Goal: Task Accomplishment & Management: Manage account settings

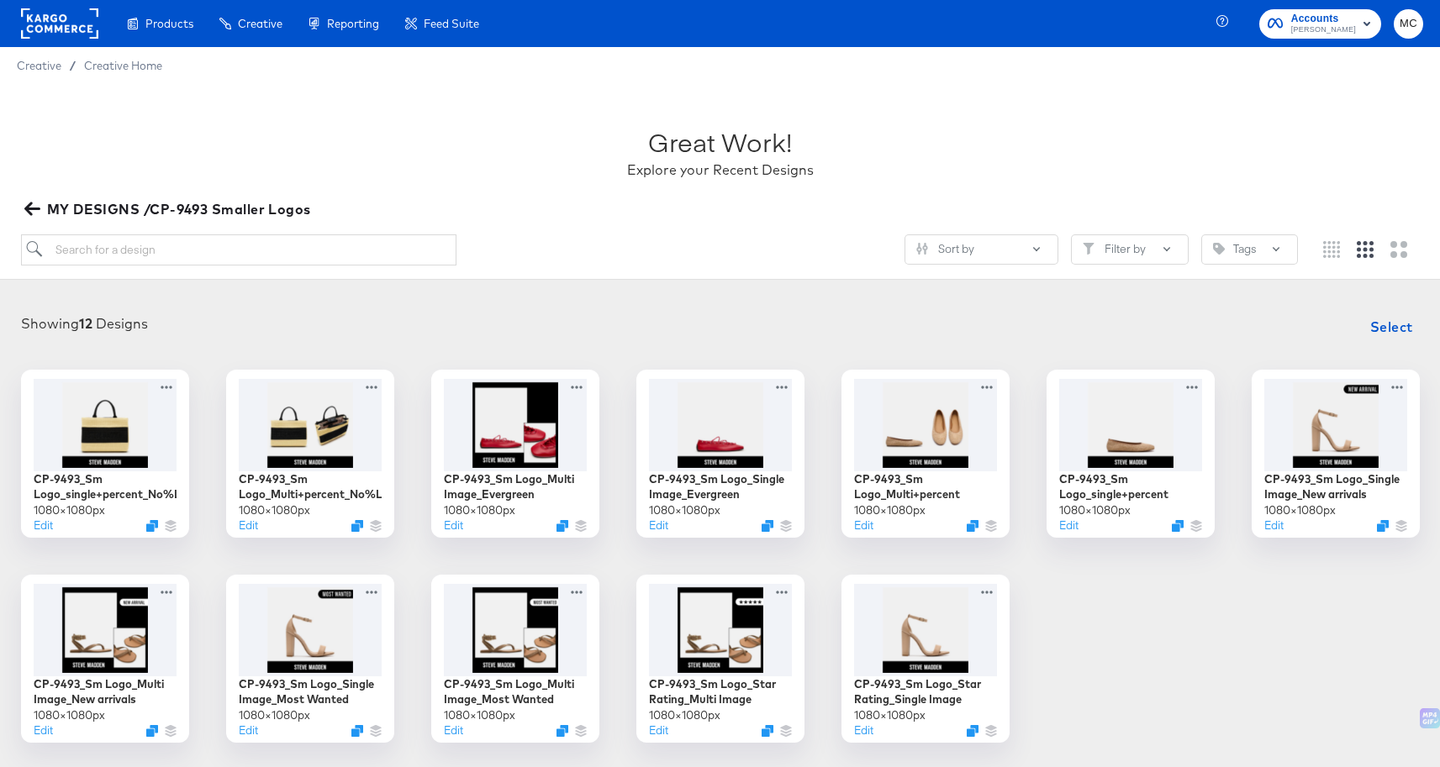
scroll to position [103, 0]
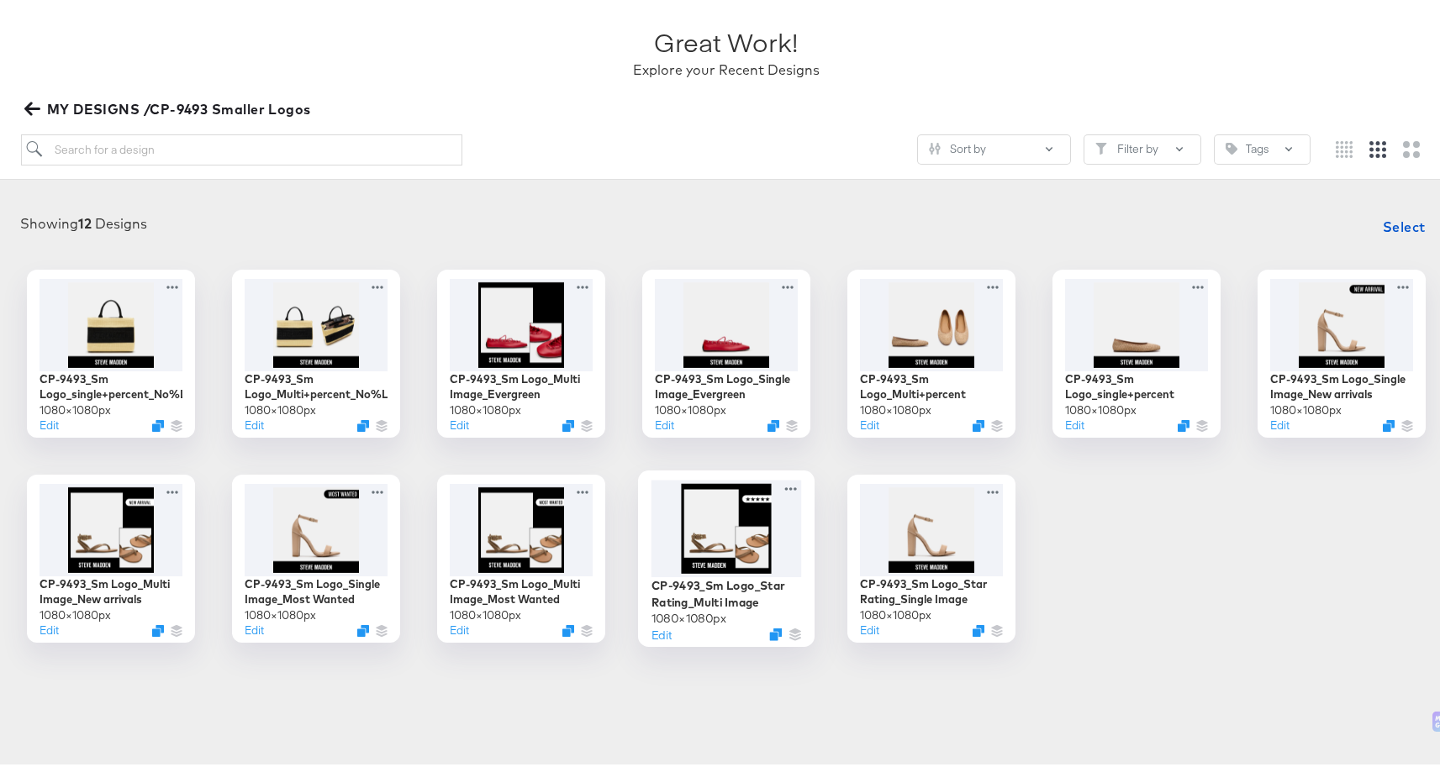
click at [748, 546] on div at bounding box center [726, 525] width 150 height 97
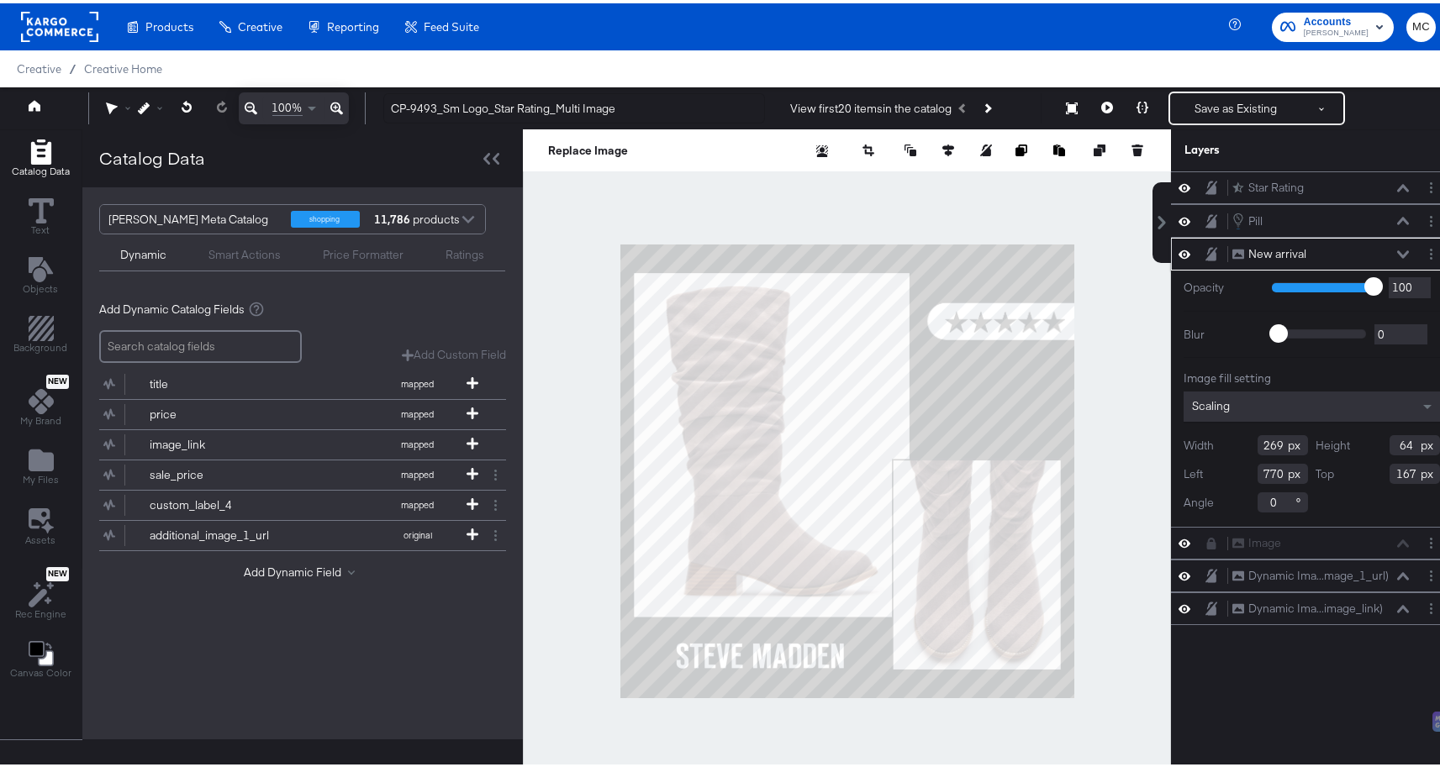
click at [1178, 250] on icon at bounding box center [1184, 251] width 12 height 14
click at [1178, 252] on icon at bounding box center [1184, 251] width 12 height 14
click at [1178, 252] on icon at bounding box center [1184, 251] width 12 height 11
click at [1178, 219] on icon at bounding box center [1184, 218] width 12 height 14
click at [1178, 182] on icon at bounding box center [1184, 185] width 12 height 8
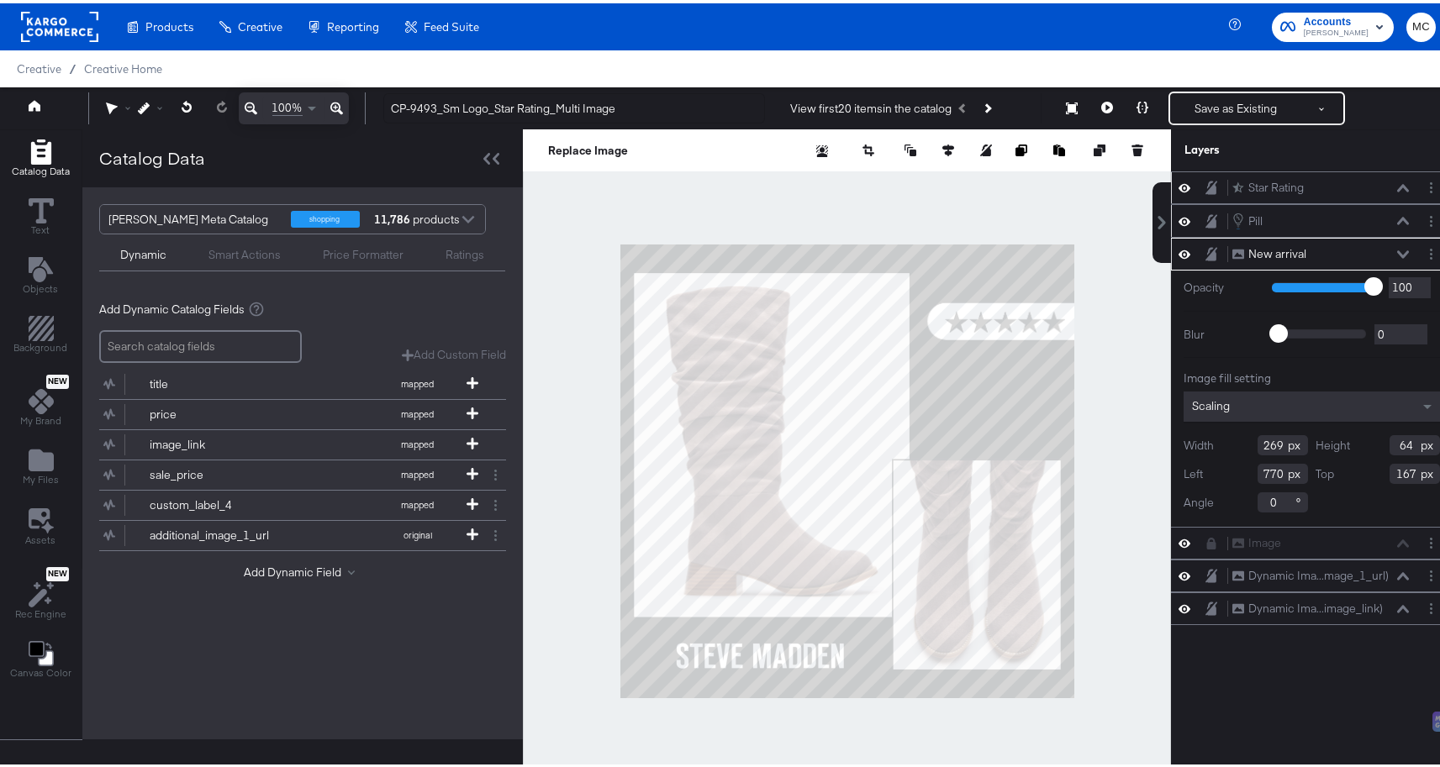
click at [1377, 249] on div "New arrival New arrival" at bounding box center [1320, 251] width 178 height 18
click at [1397, 252] on icon at bounding box center [1403, 251] width 12 height 8
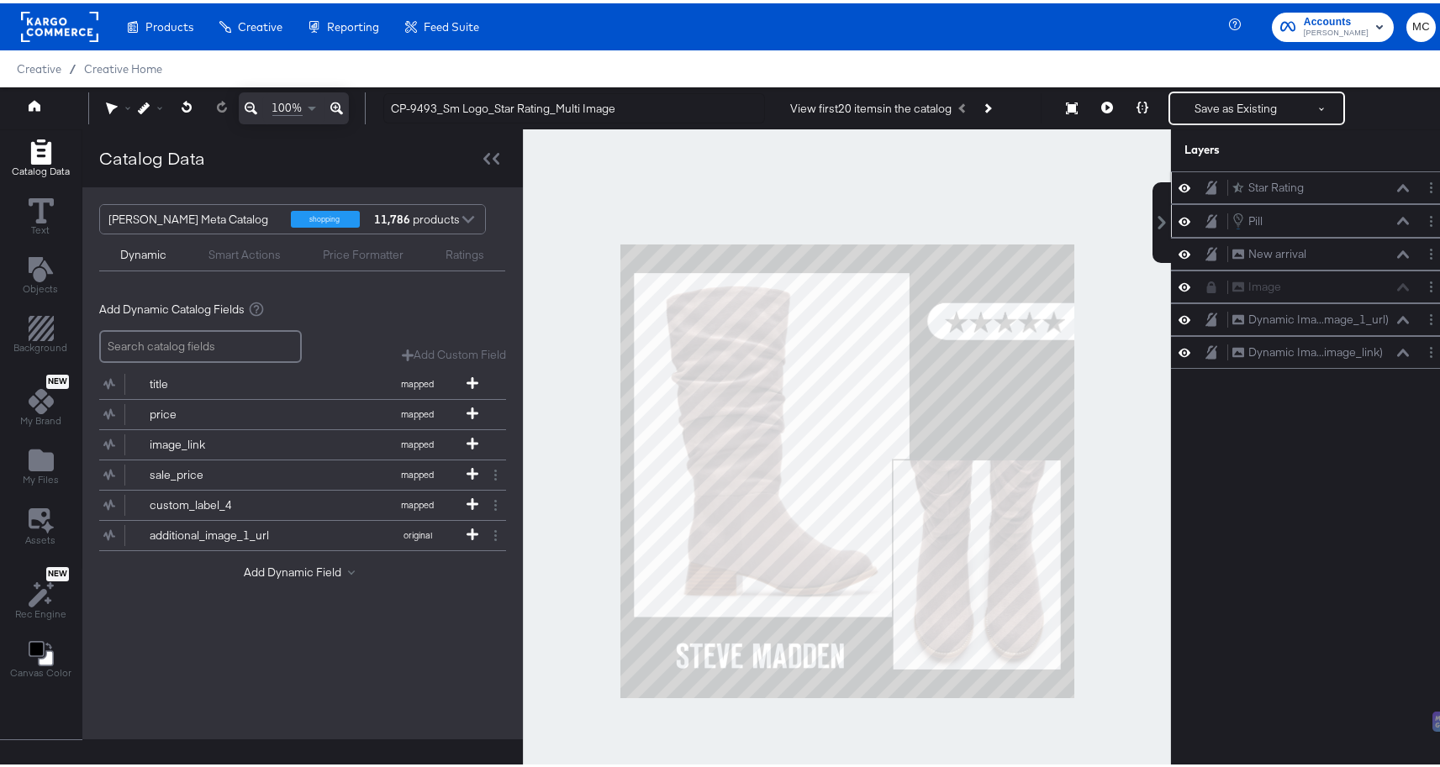
click at [1178, 250] on icon at bounding box center [1184, 251] width 12 height 8
click at [1178, 250] on icon at bounding box center [1184, 250] width 12 height 11
click at [1101, 108] on icon at bounding box center [1107, 104] width 12 height 12
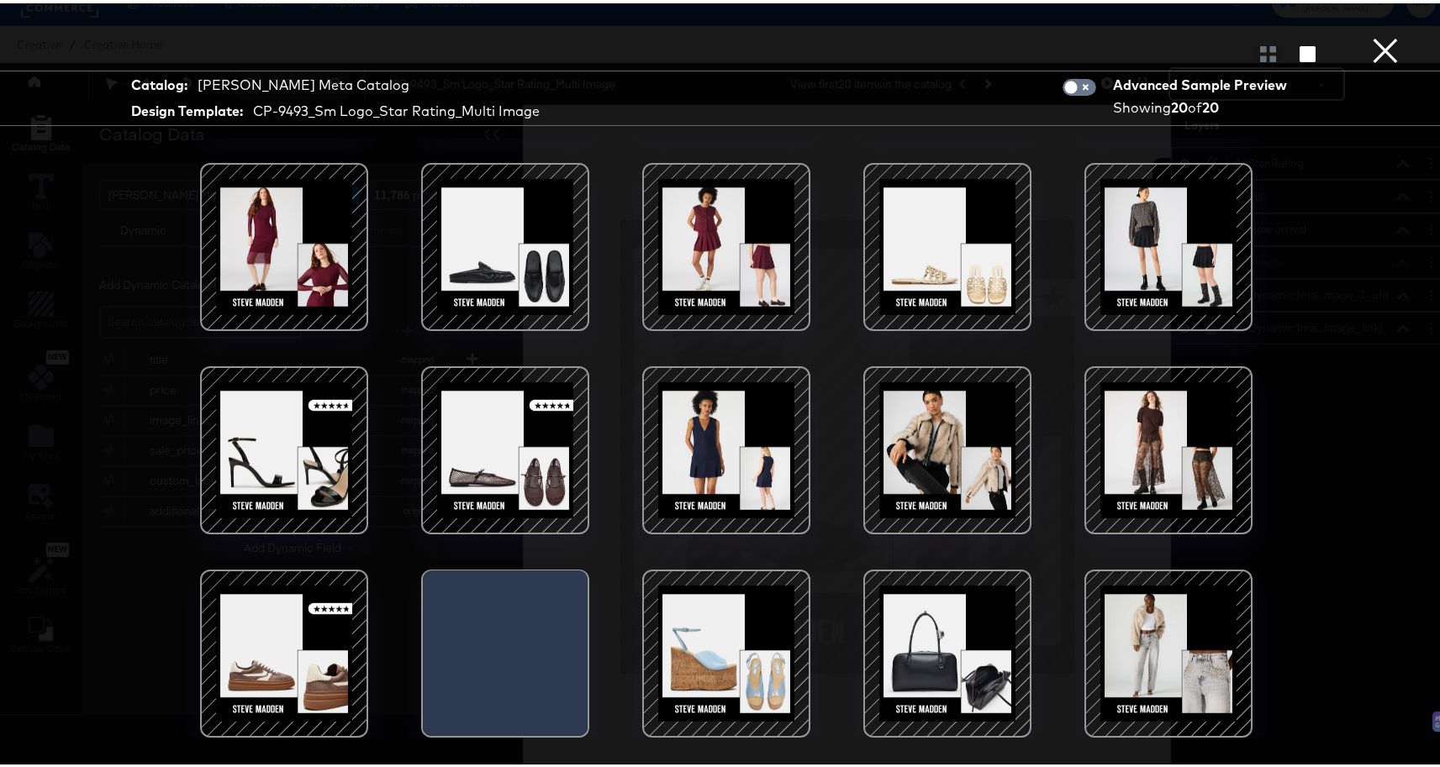
scroll to position [192, 0]
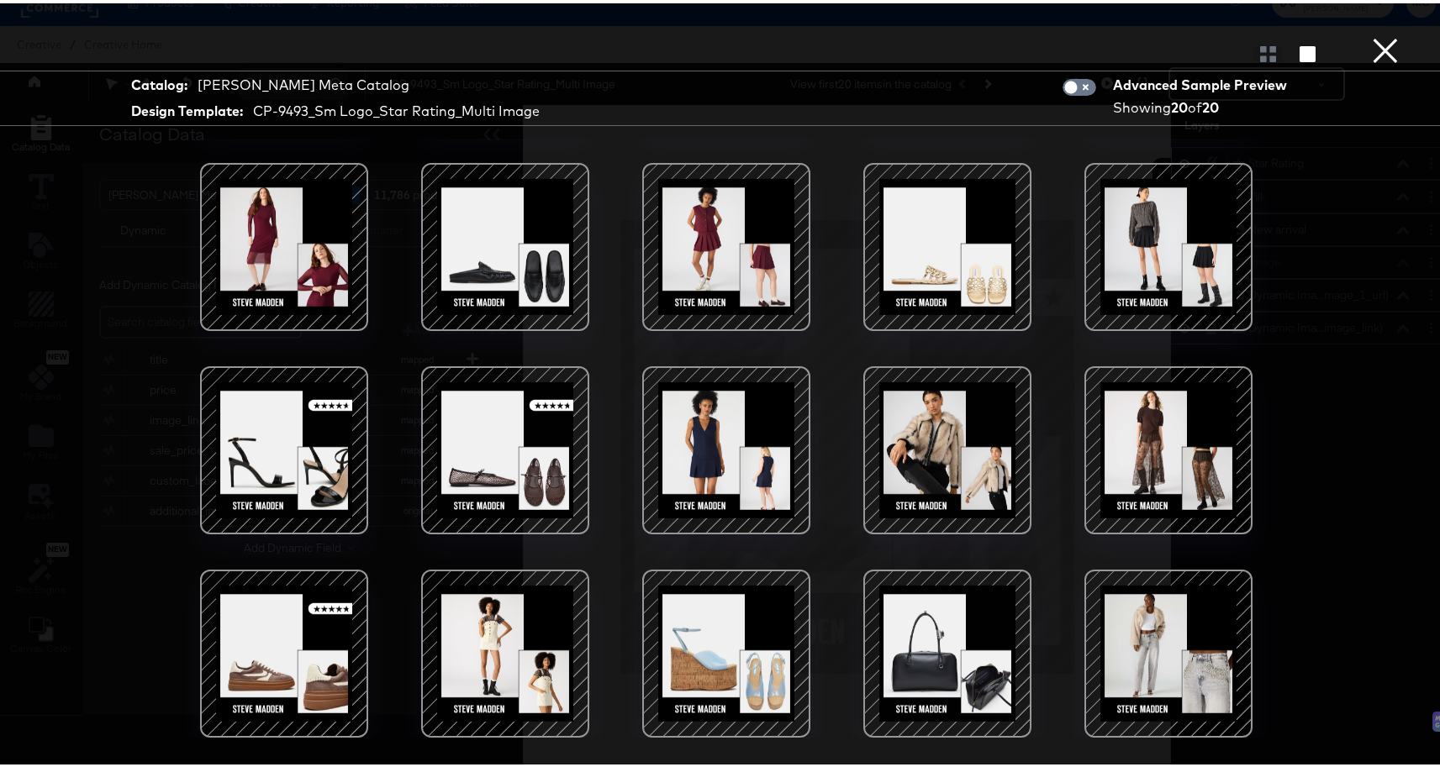
click at [1368, 34] on button "×" at bounding box center [1385, 17] width 34 height 34
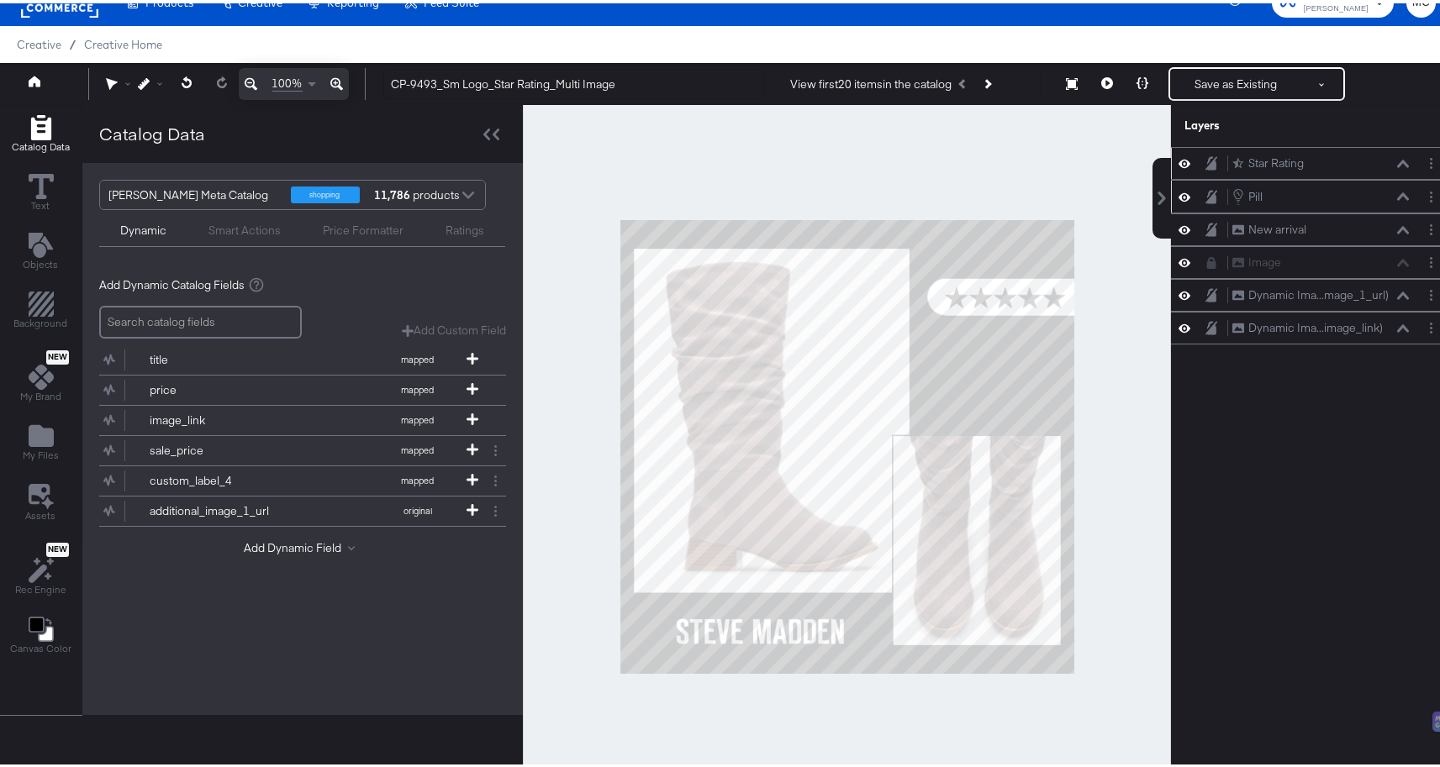
click at [1277, 188] on div "Pill Pill" at bounding box center [1320, 193] width 178 height 18
click at [1422, 193] on button "Layer Options" at bounding box center [1431, 194] width 18 height 18
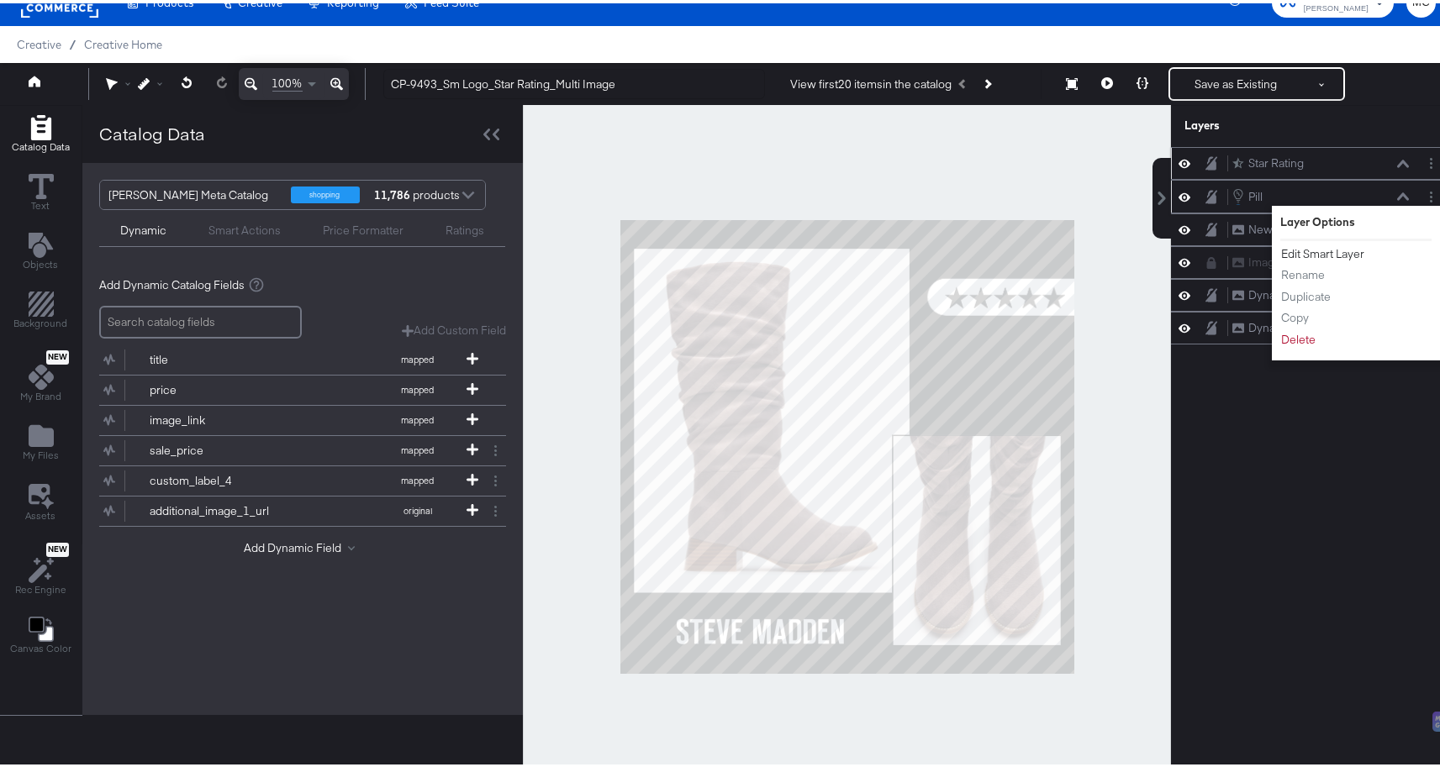
click at [1335, 253] on button "Edit Smart Layer" at bounding box center [1322, 251] width 85 height 18
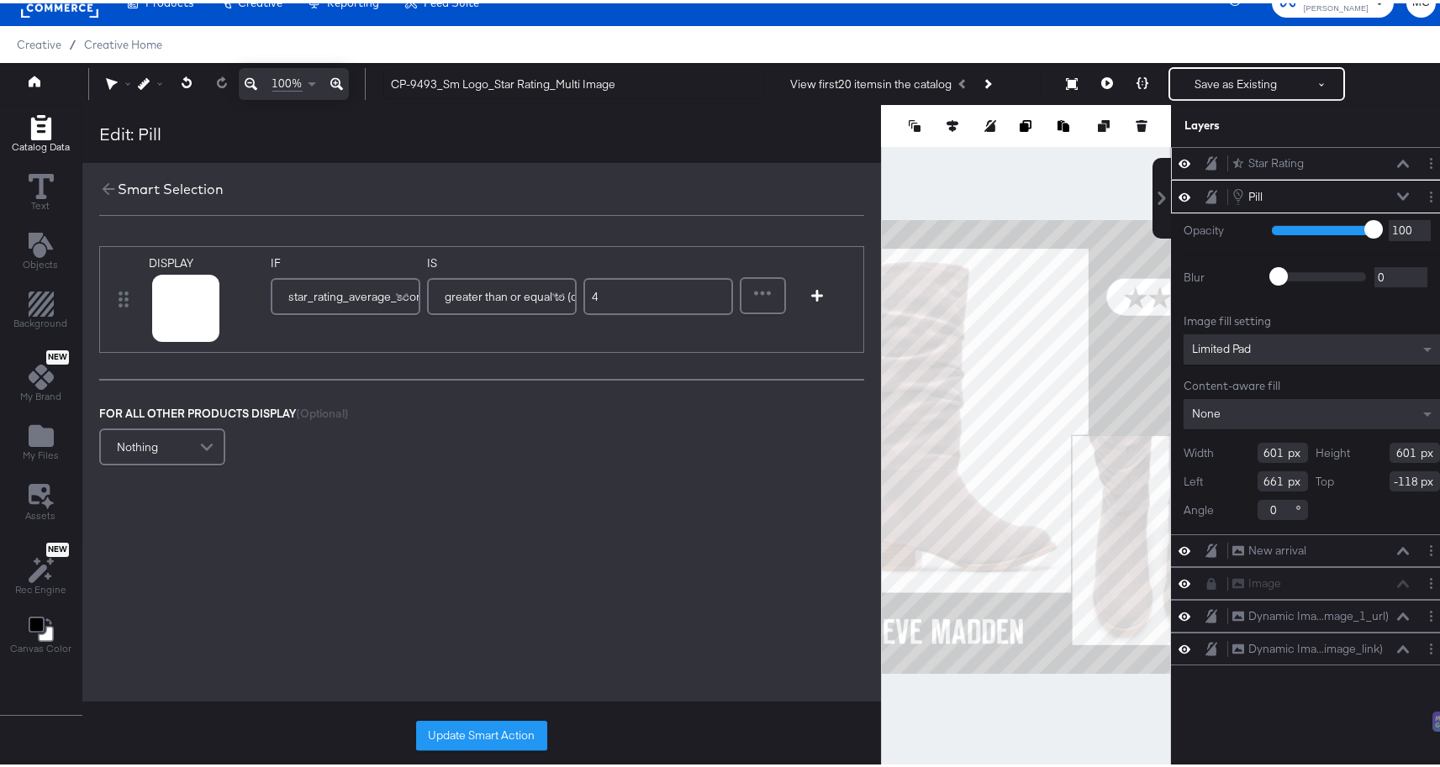
click at [1422, 164] on div at bounding box center [1431, 160] width 18 height 18
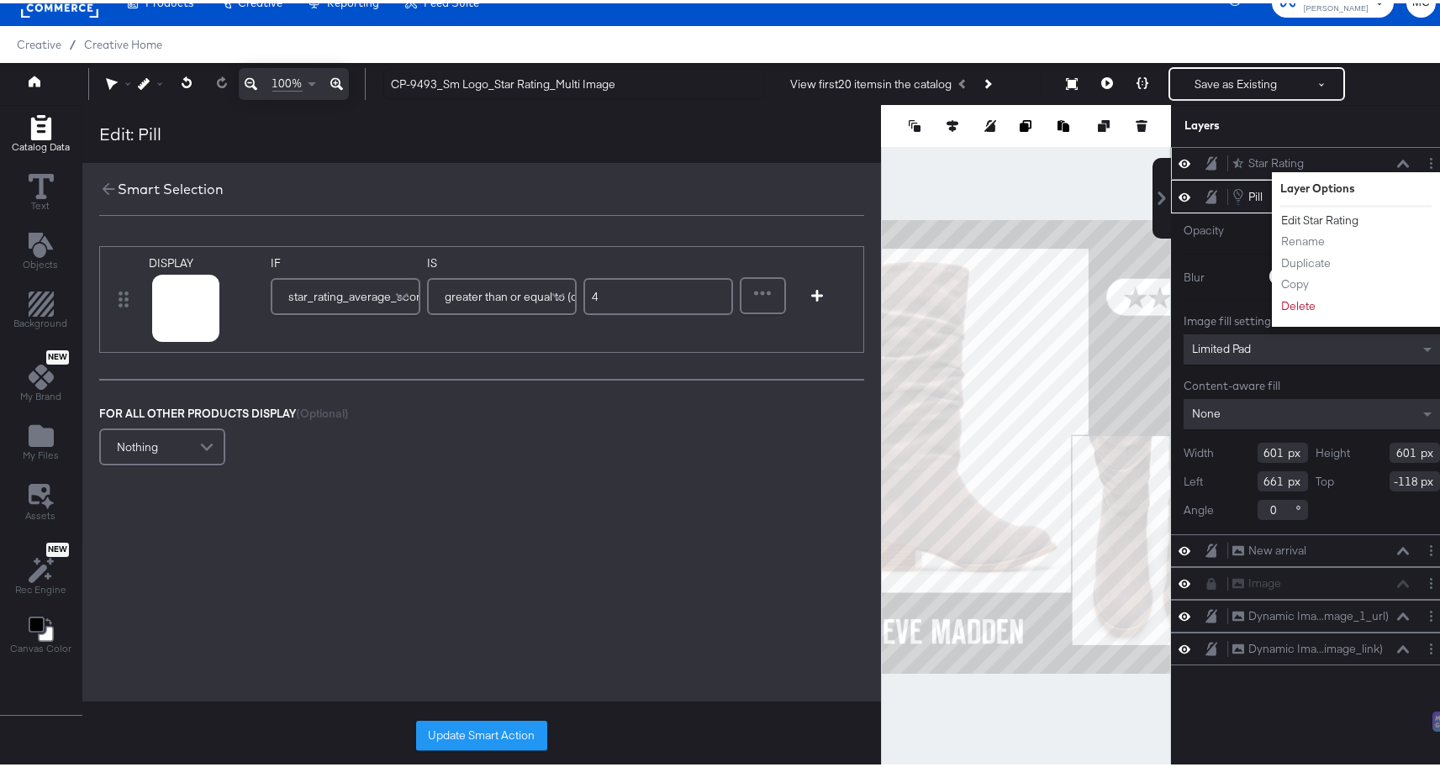
click at [1332, 215] on button "Edit Star Rating" at bounding box center [1319, 217] width 79 height 18
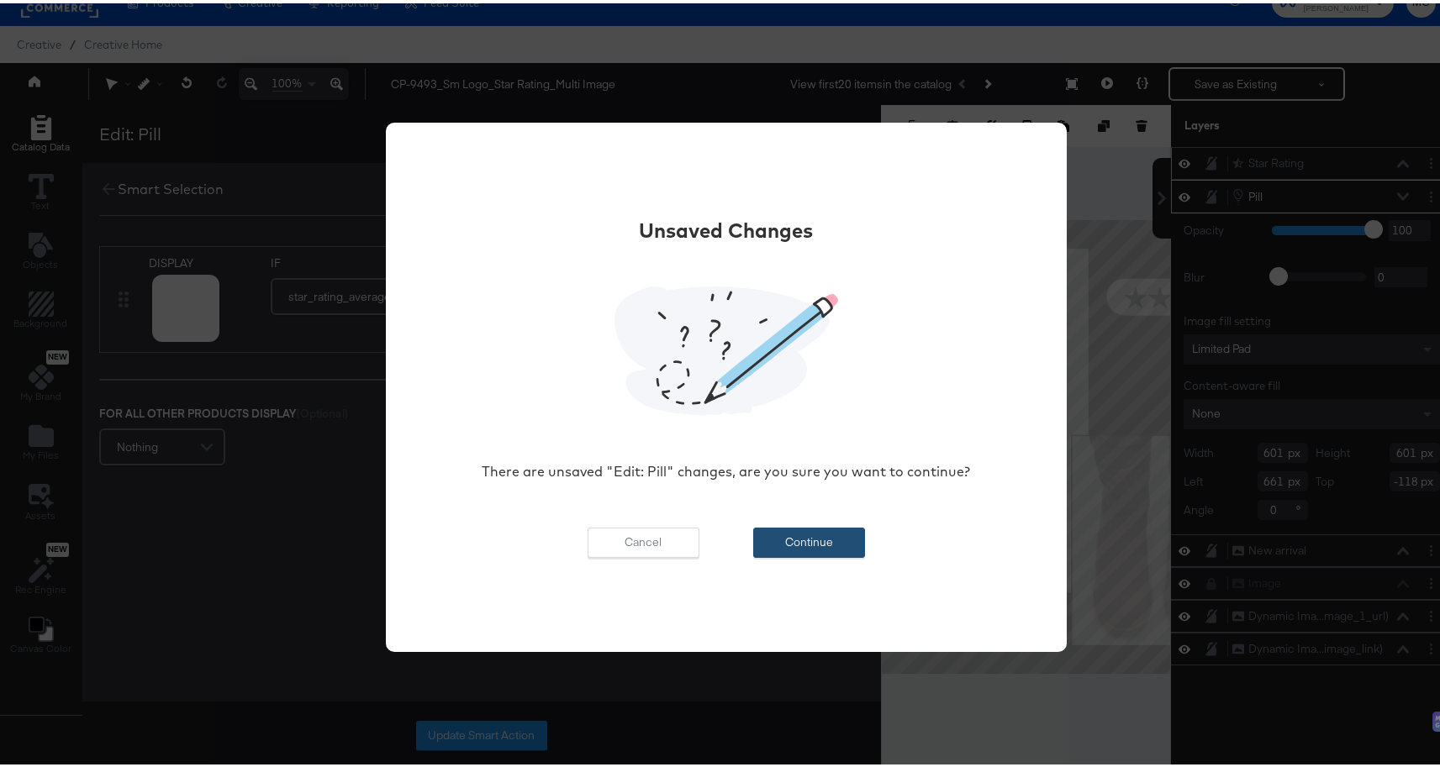
click at [811, 536] on button "Continue" at bounding box center [809, 539] width 112 height 30
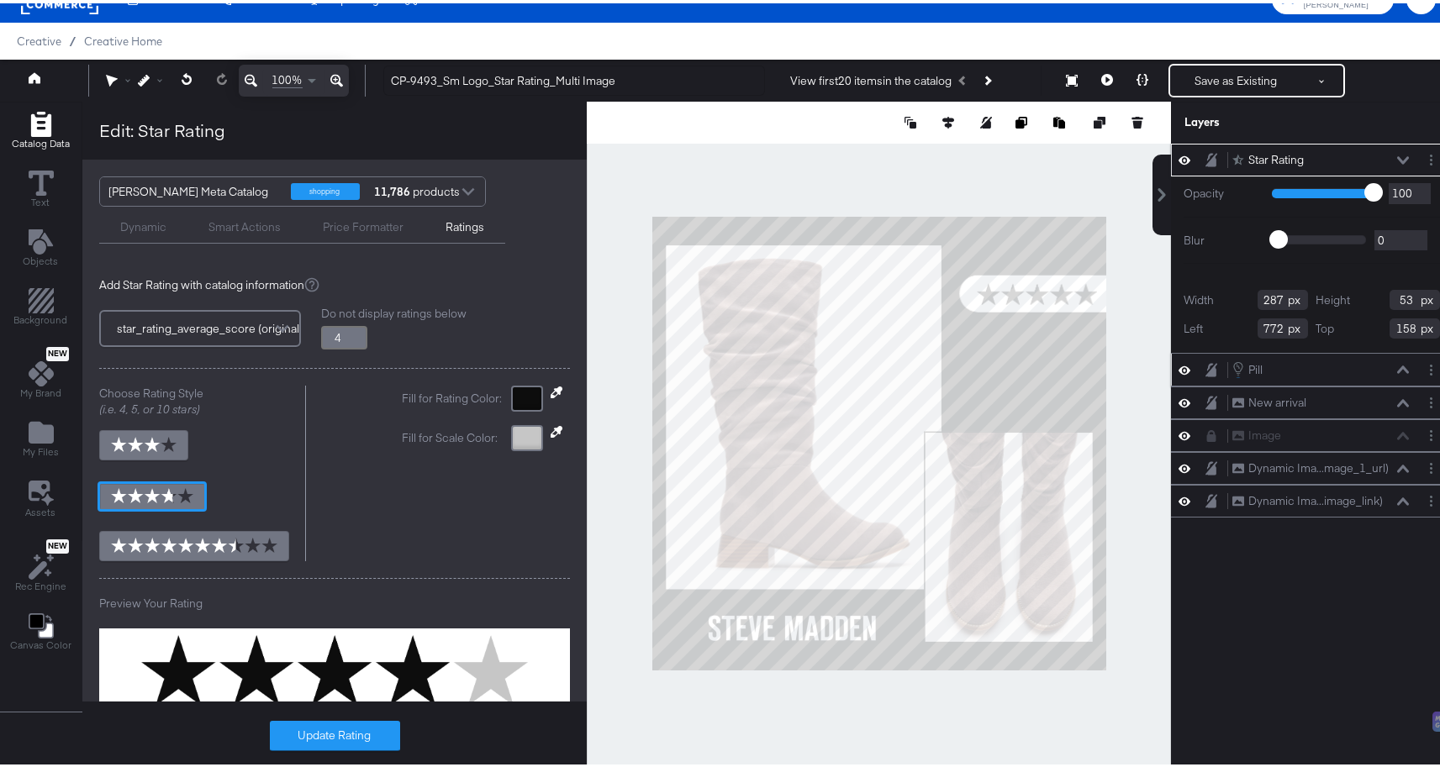
scroll to position [0, 0]
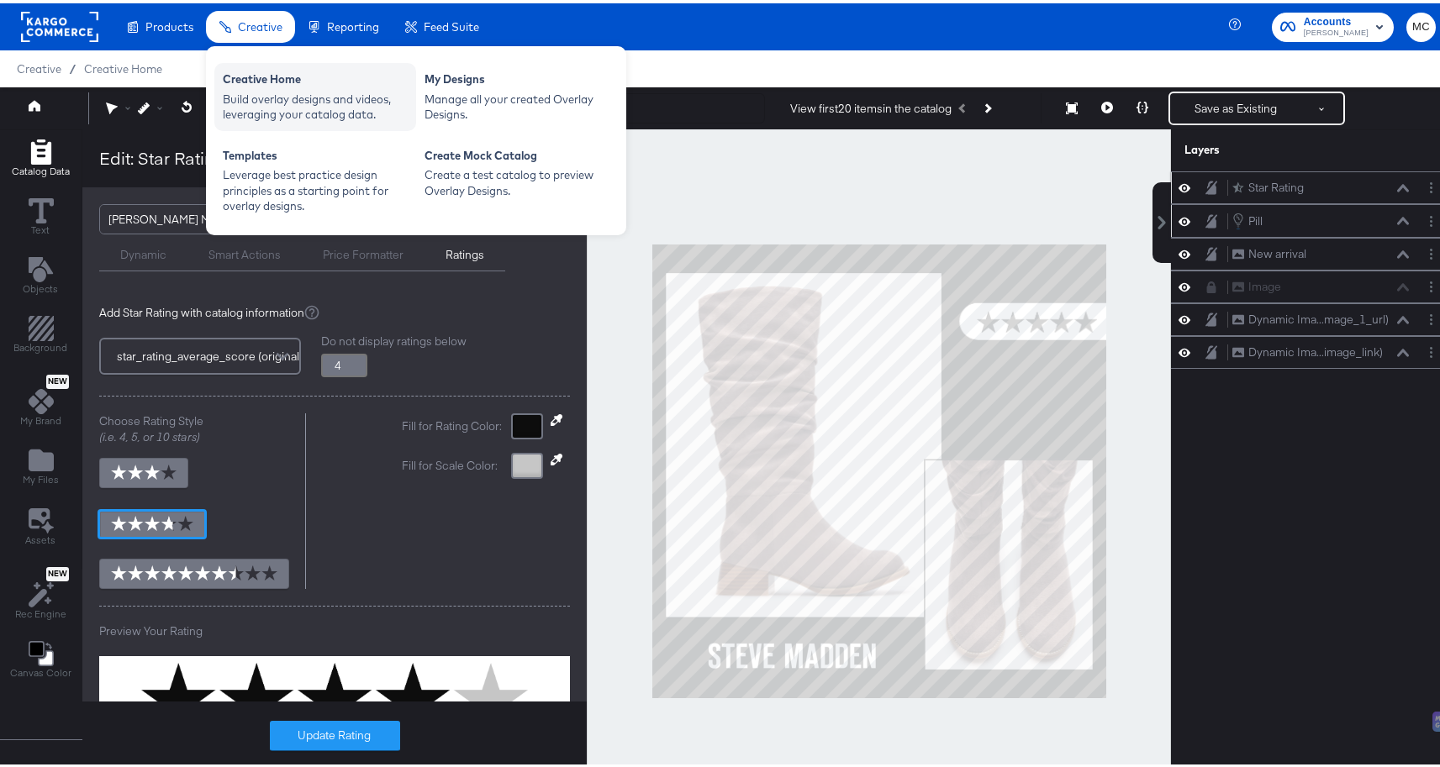
click at [265, 88] on div "Build overlay designs and videos, leveraging your catalog data." at bounding box center [315, 103] width 185 height 31
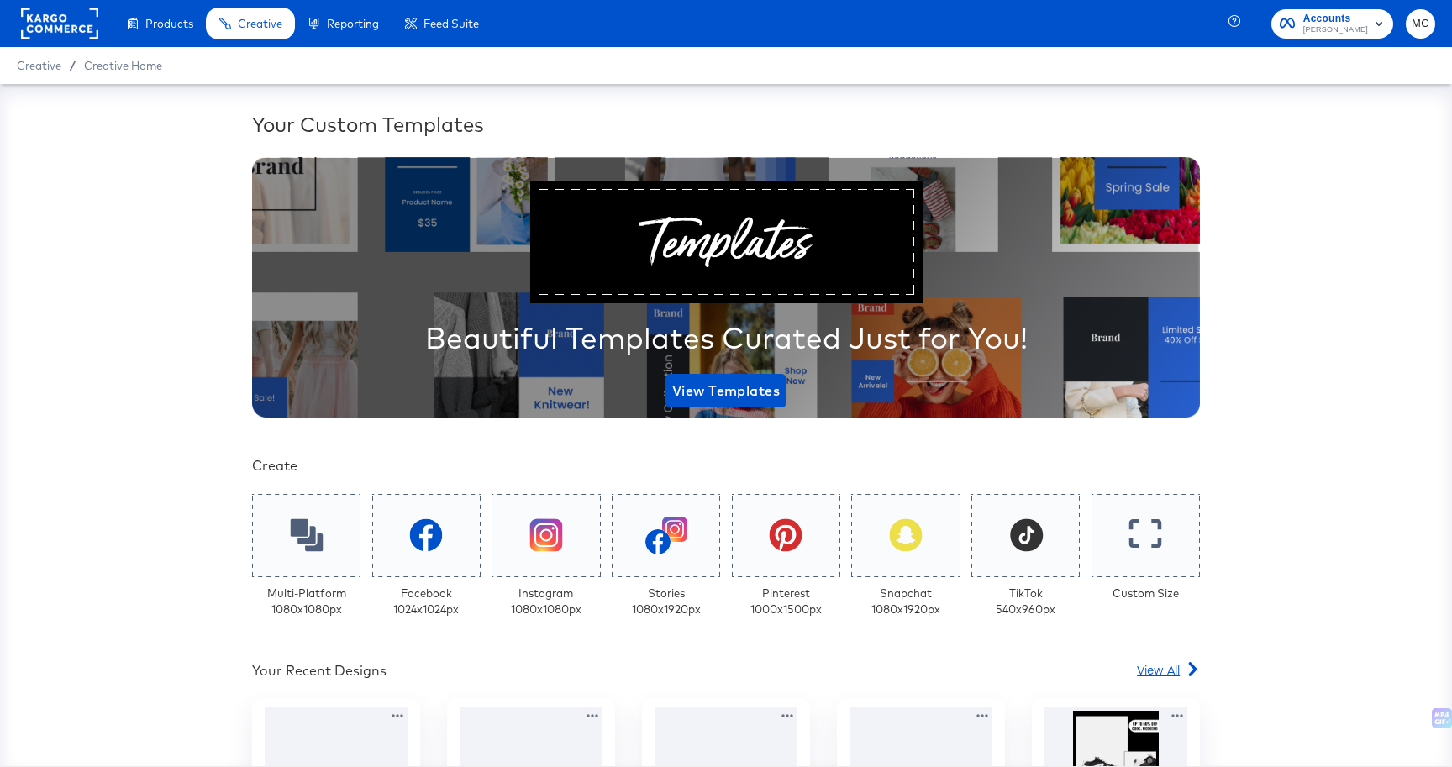
click at [1153, 665] on span "View All" at bounding box center [1158, 669] width 43 height 17
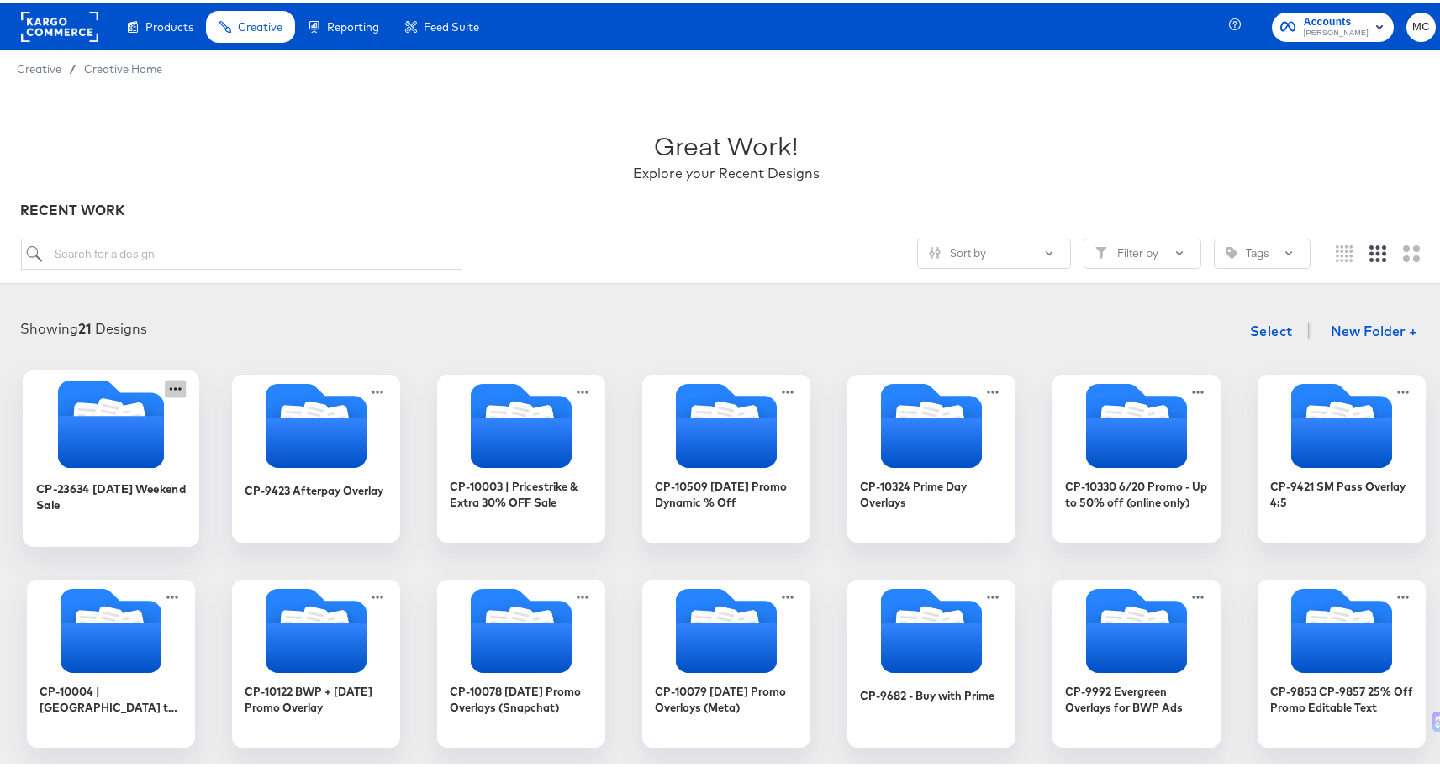
click at [168, 381] on icon at bounding box center [175, 385] width 21 height 18
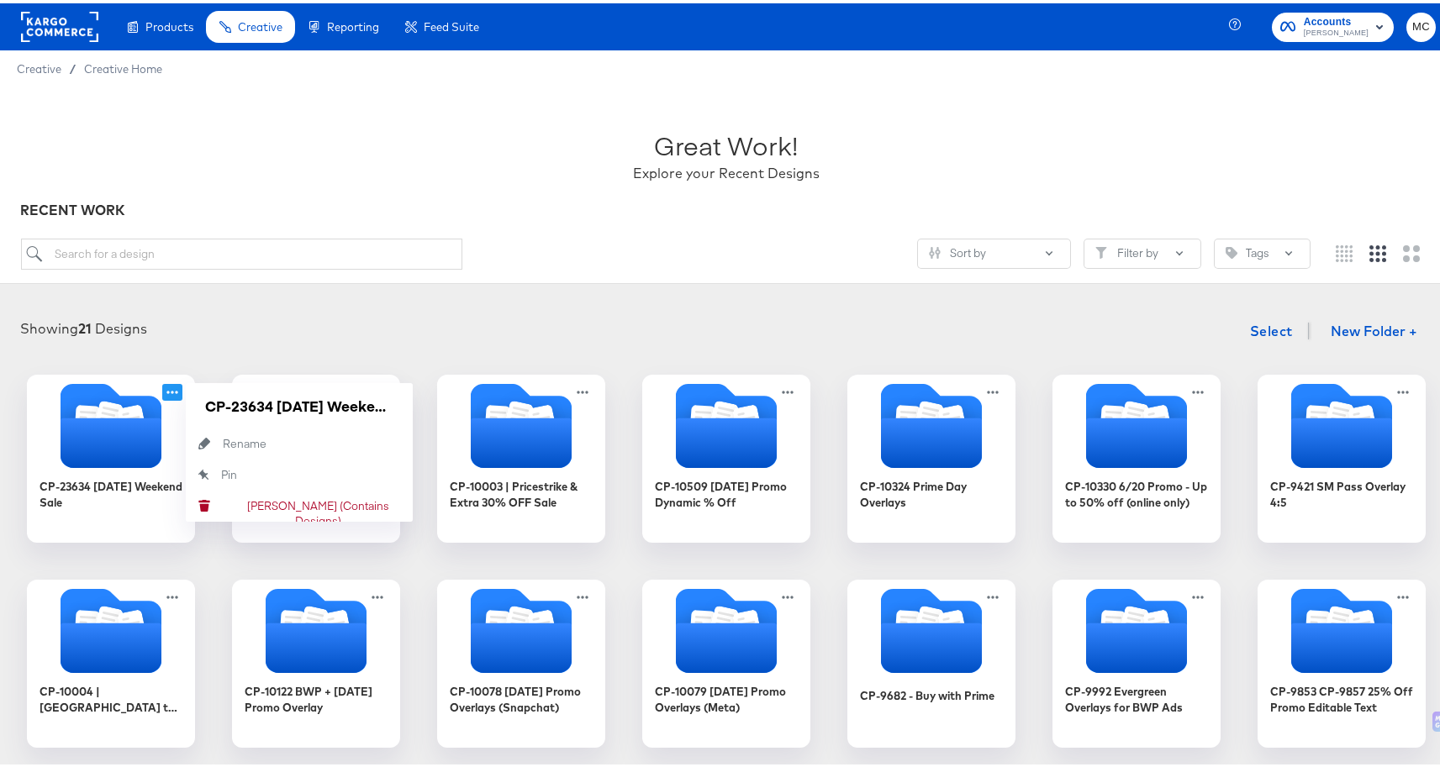
click at [244, 296] on div "Showing 21 Designs Select New Folder + CP-23634 [DATE] Weekend Sale CP-23634 [D…" at bounding box center [726, 732] width 1452 height 877
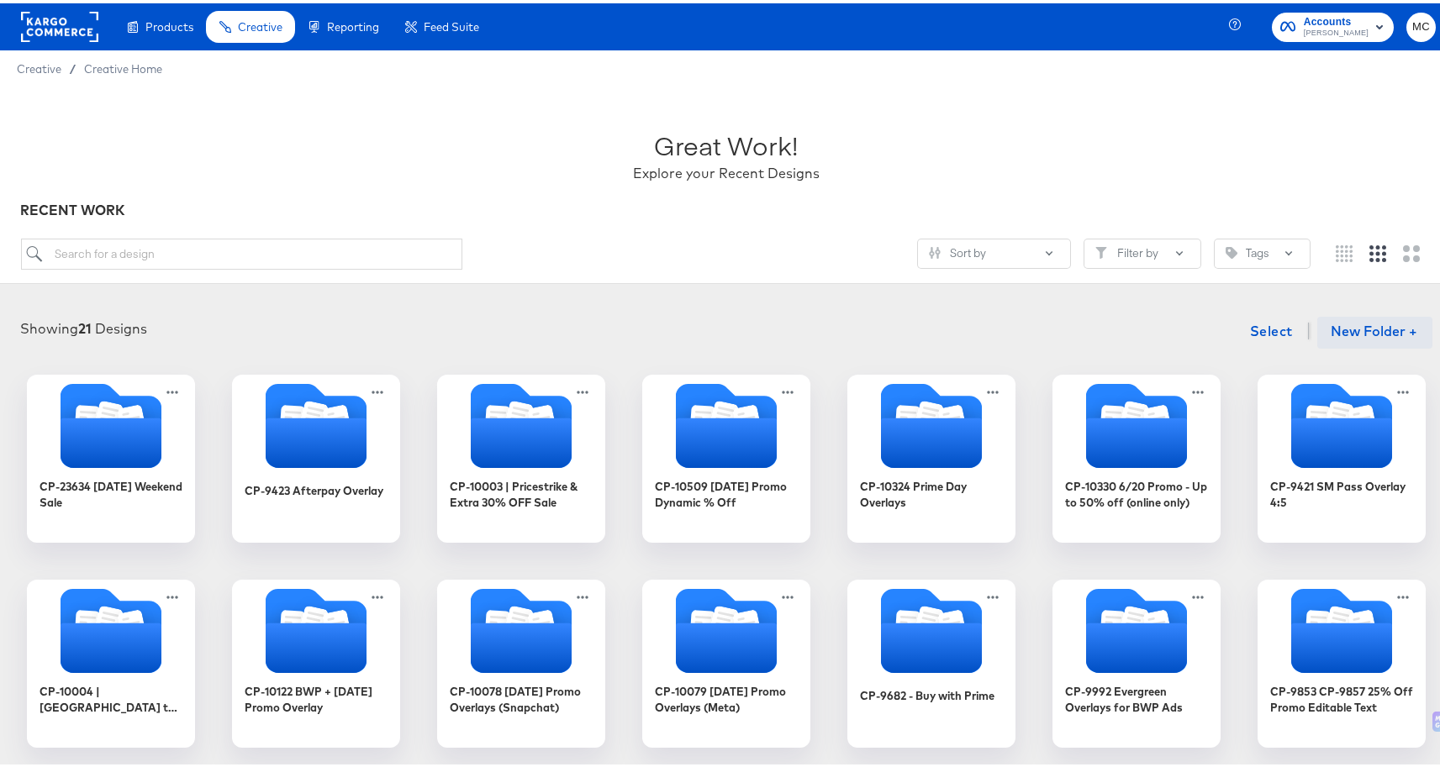
click at [1372, 329] on button "New Folder +" at bounding box center [1374, 329] width 115 height 32
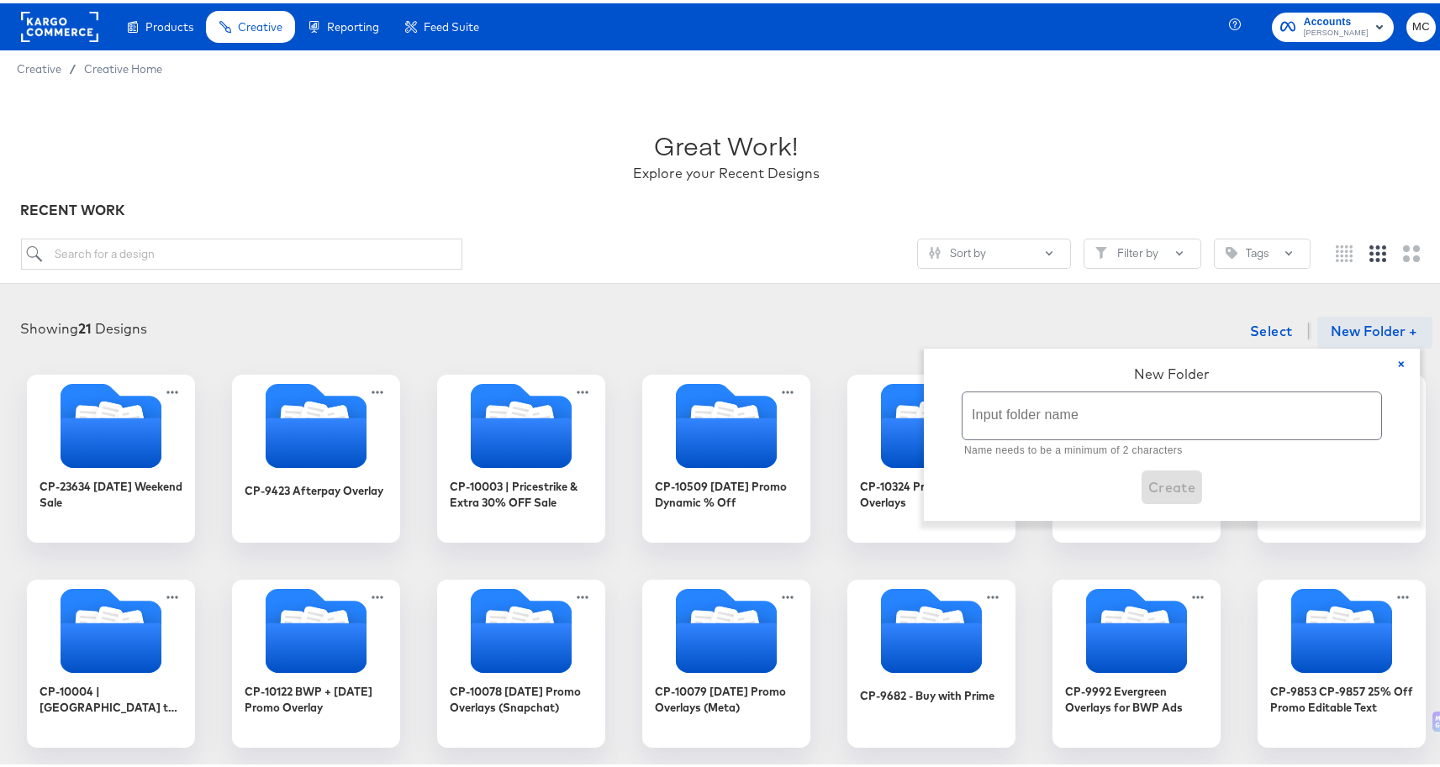
click at [1133, 400] on input "text" at bounding box center [1171, 412] width 419 height 47
click at [1040, 408] on input "text" at bounding box center [1171, 412] width 419 height 47
paste input "CP-23517 - Fall Evergreen Creative Refresh - Meta 1/1"
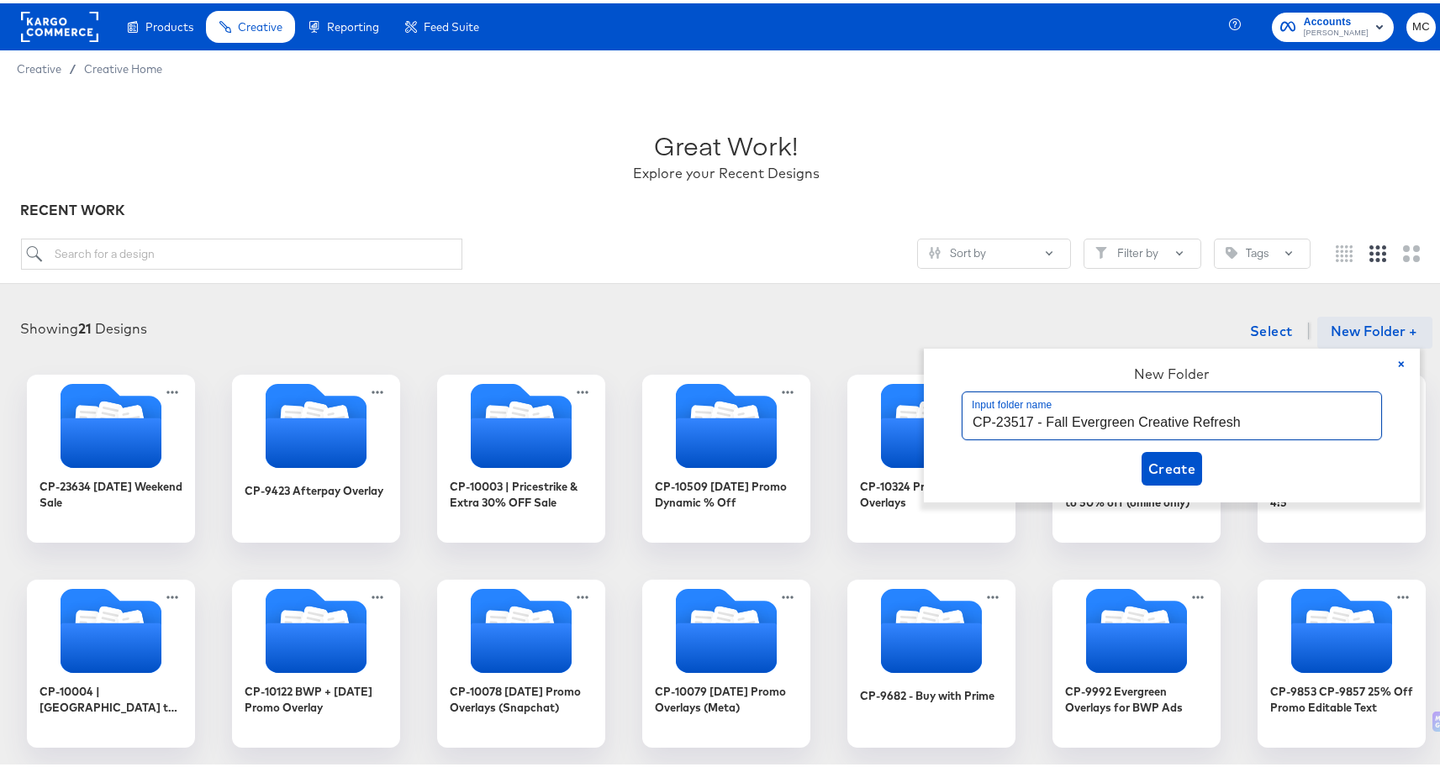
click at [1038, 418] on input "CP-23517 - Fall Evergreen Creative Refresh" at bounding box center [1171, 412] width 419 height 47
type input "CP-23517 | Fall Evergreen Creative Refresh"
click at [1188, 461] on span "Create" at bounding box center [1172, 466] width 48 height 24
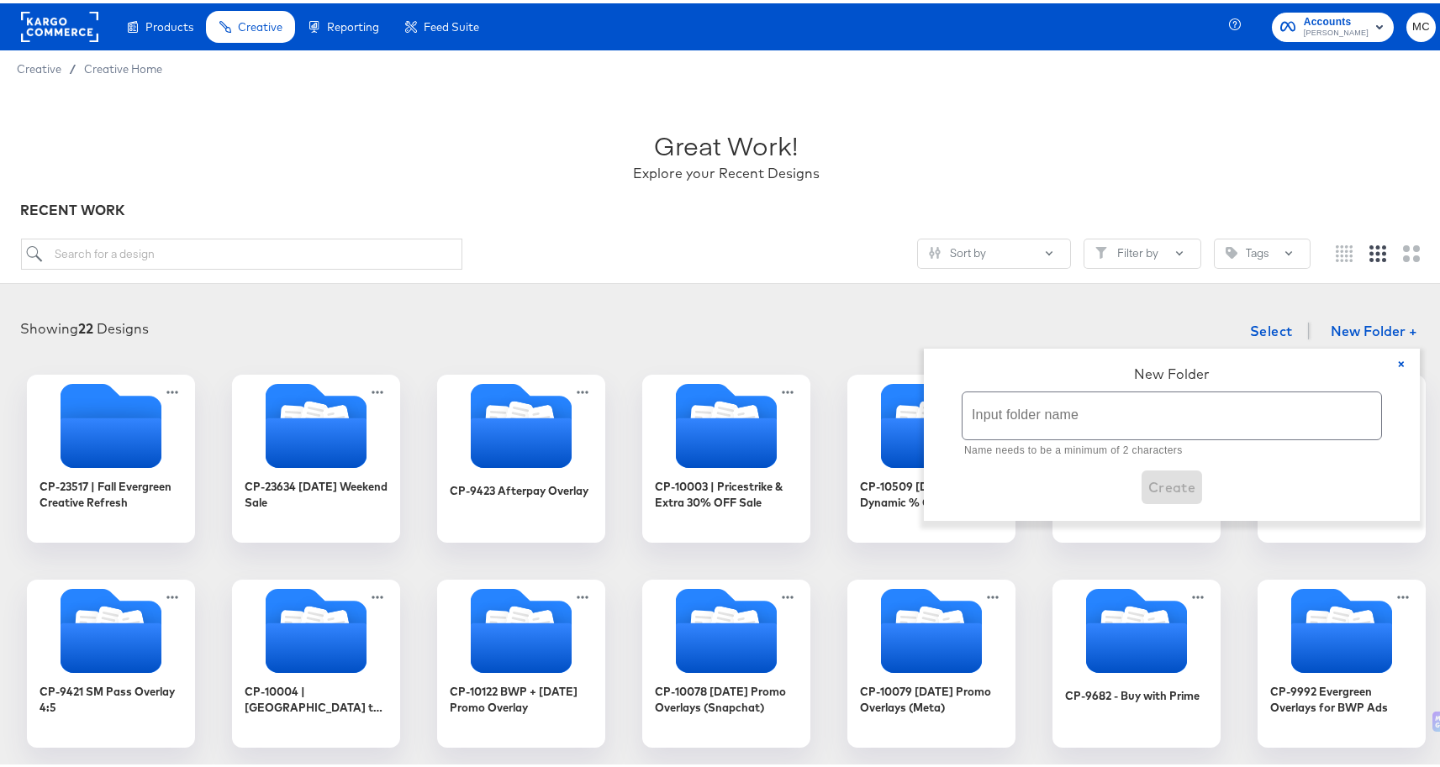
click at [656, 280] on div "Great Work! Explore your Recent Designs RECENT WORK Sort by Filter by Tags" at bounding box center [726, 182] width 1452 height 197
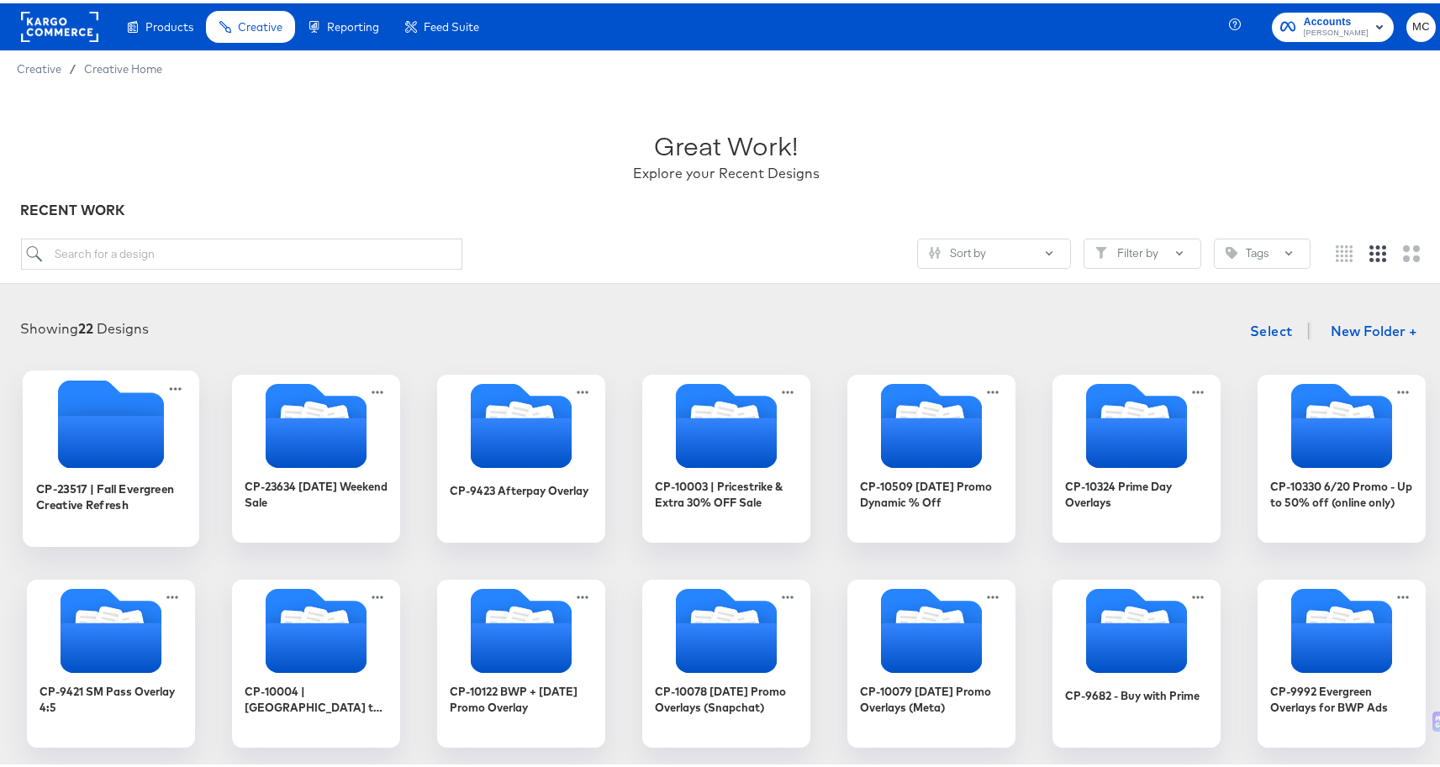
click at [44, 465] on div at bounding box center [111, 422] width 176 height 92
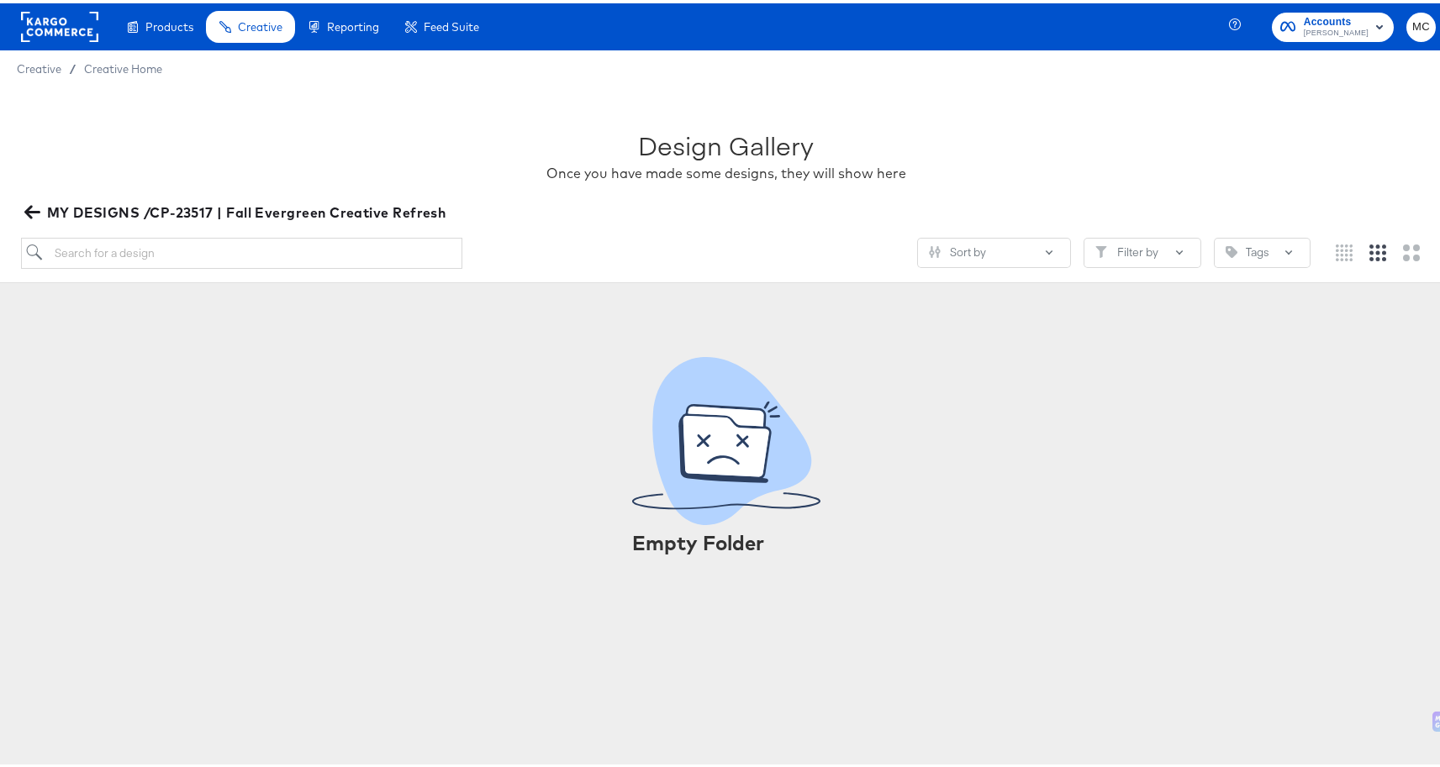
click at [32, 208] on icon "button" at bounding box center [32, 209] width 16 height 16
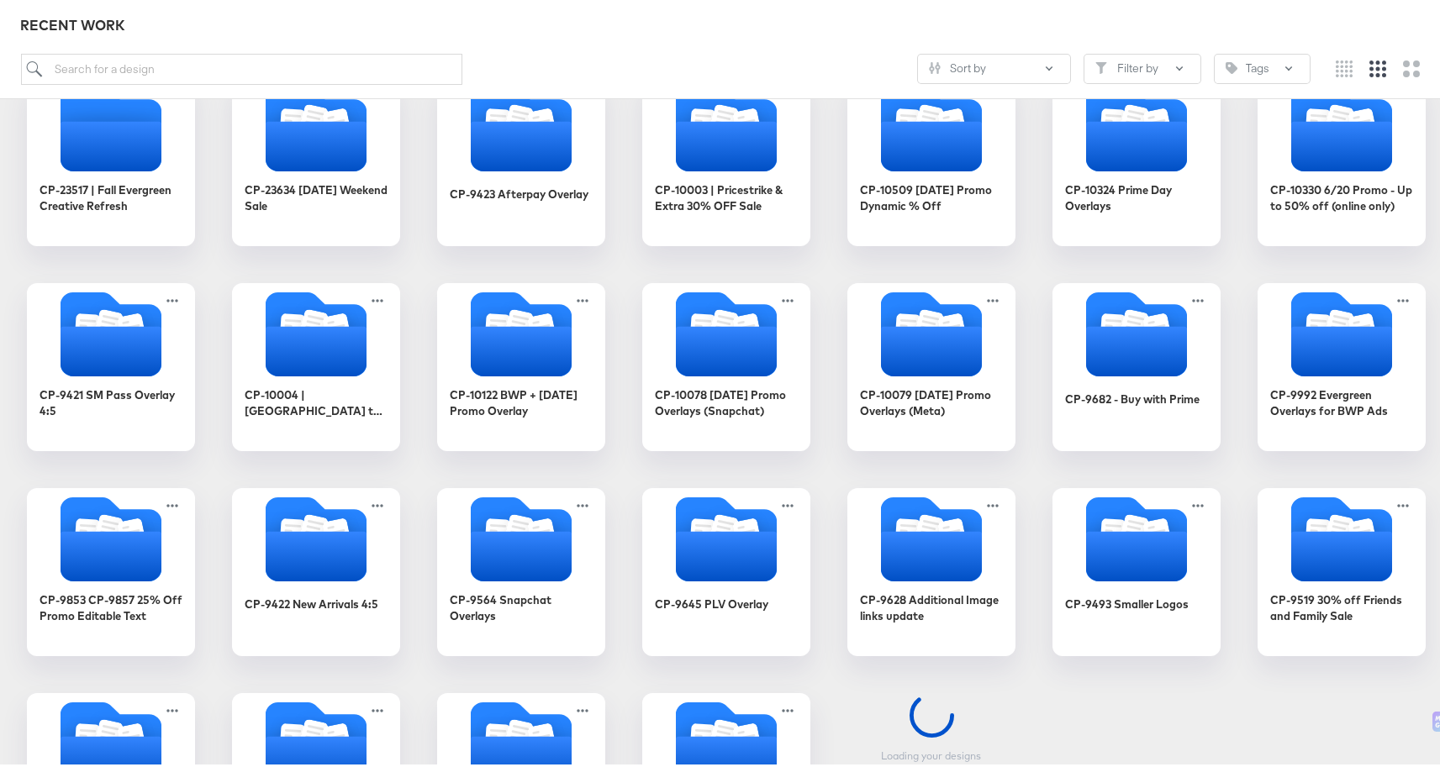
scroll to position [435, 0]
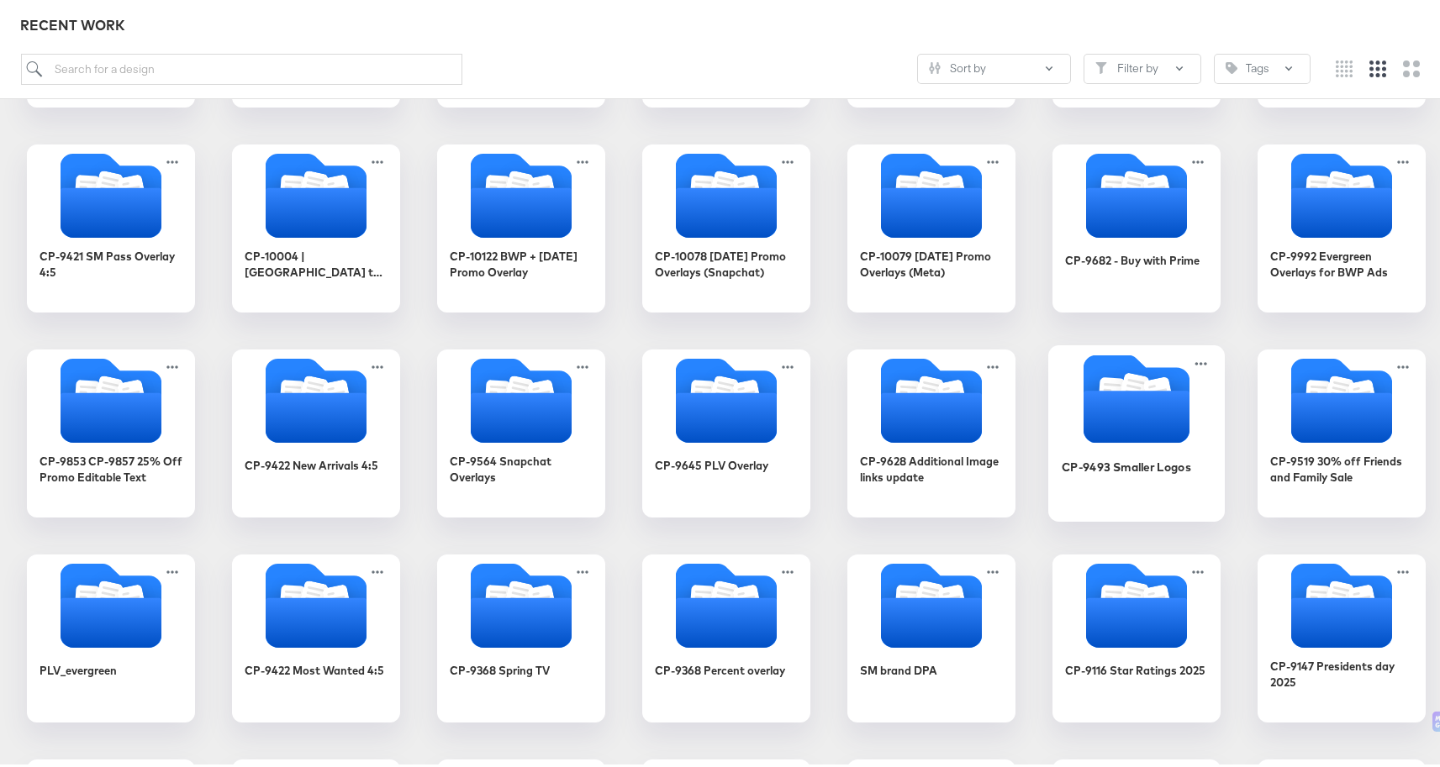
click at [1139, 437] on icon "Folder" at bounding box center [1136, 413] width 106 height 52
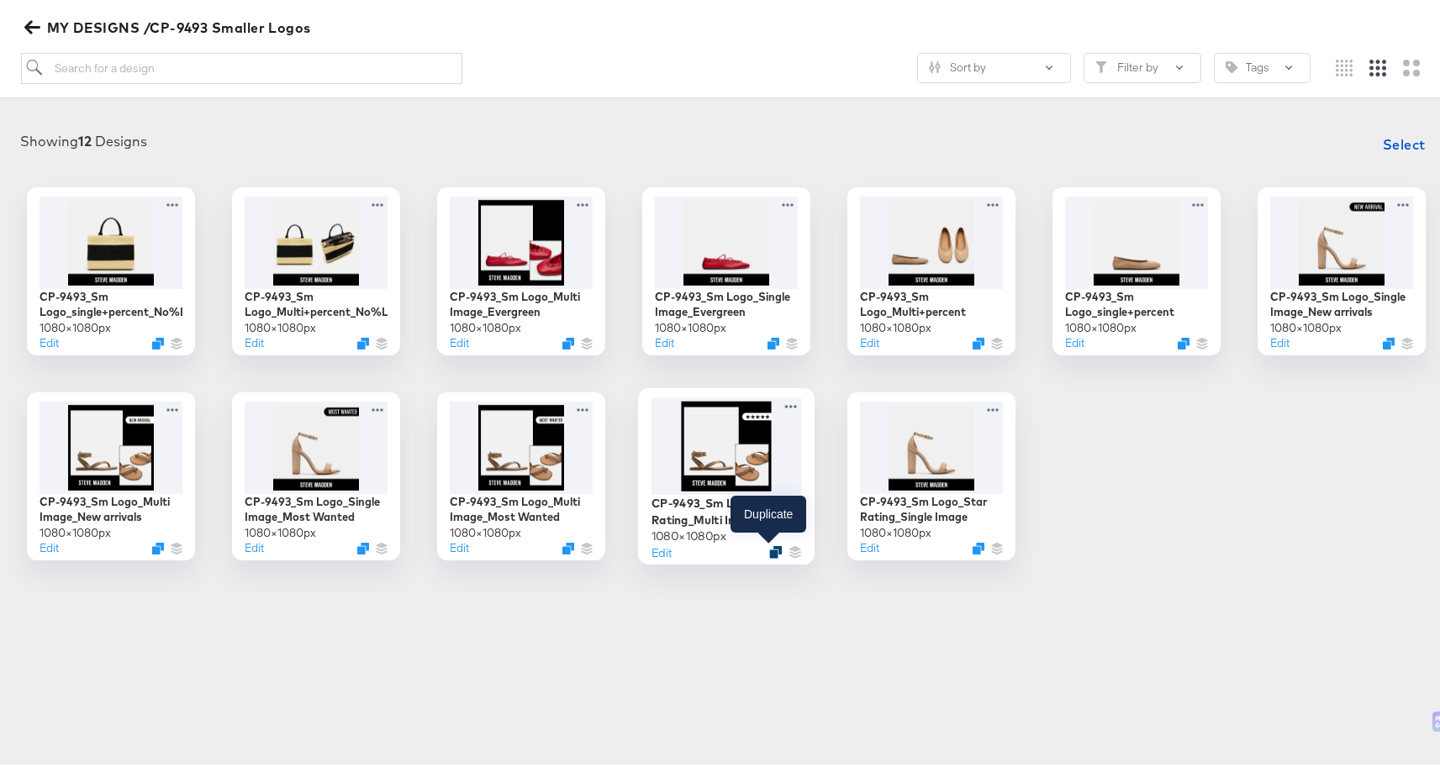
click at [769, 551] on icon "Duplicate" at bounding box center [775, 548] width 13 height 13
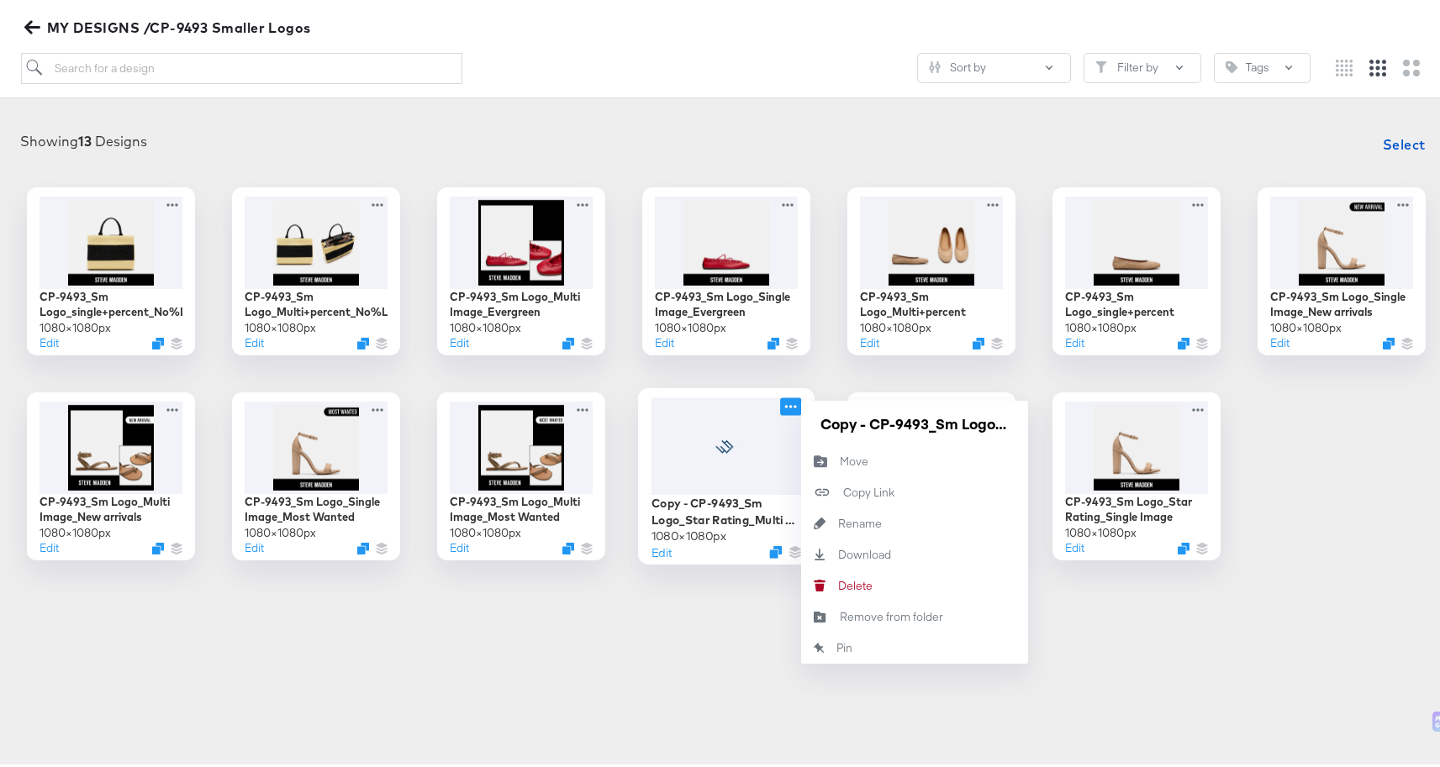
click at [789, 408] on icon at bounding box center [790, 403] width 21 height 18
click at [840, 458] on div "Move Move" at bounding box center [840, 458] width 0 height 0
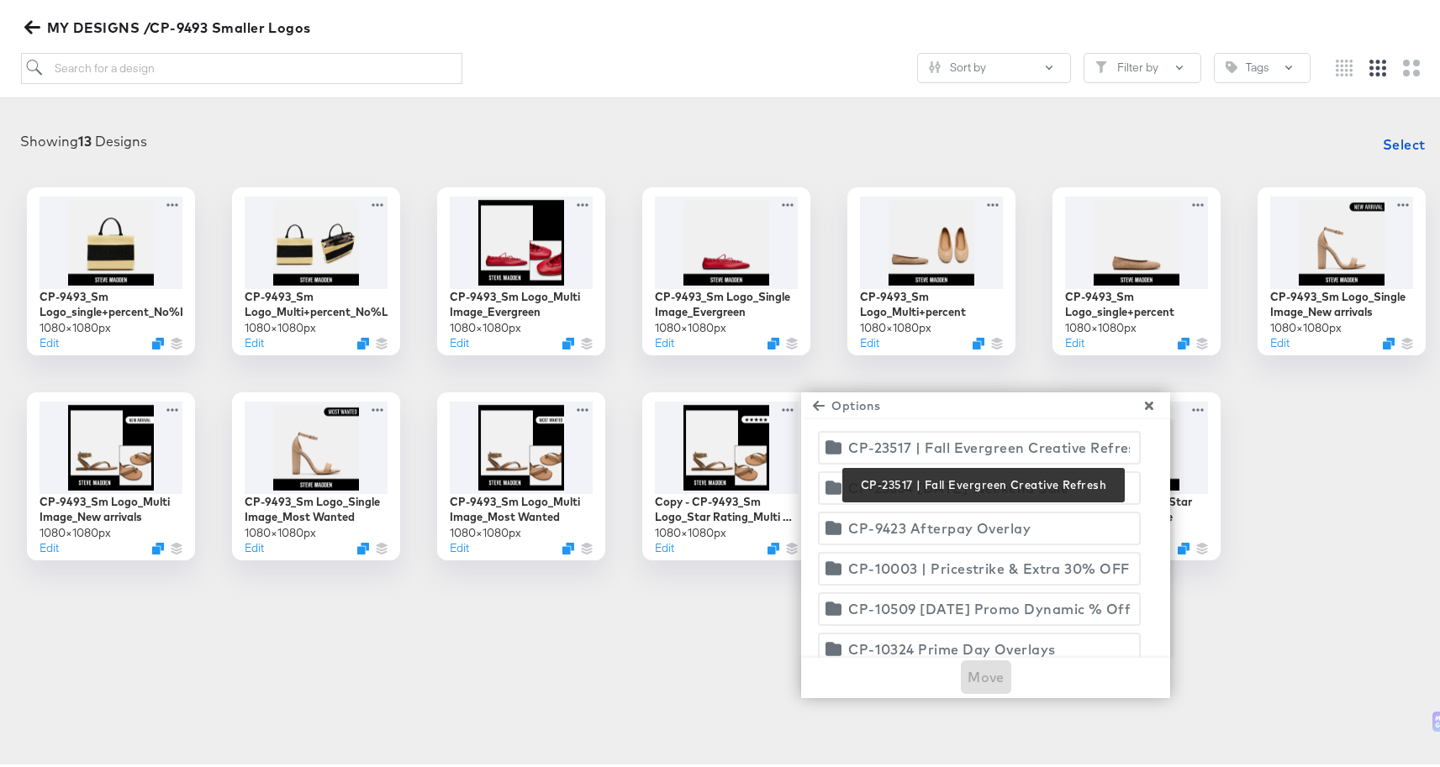
click at [1022, 439] on div "CP-23517 | Fall Evergreen Creative Refresh" at bounding box center [989, 445] width 282 height 24
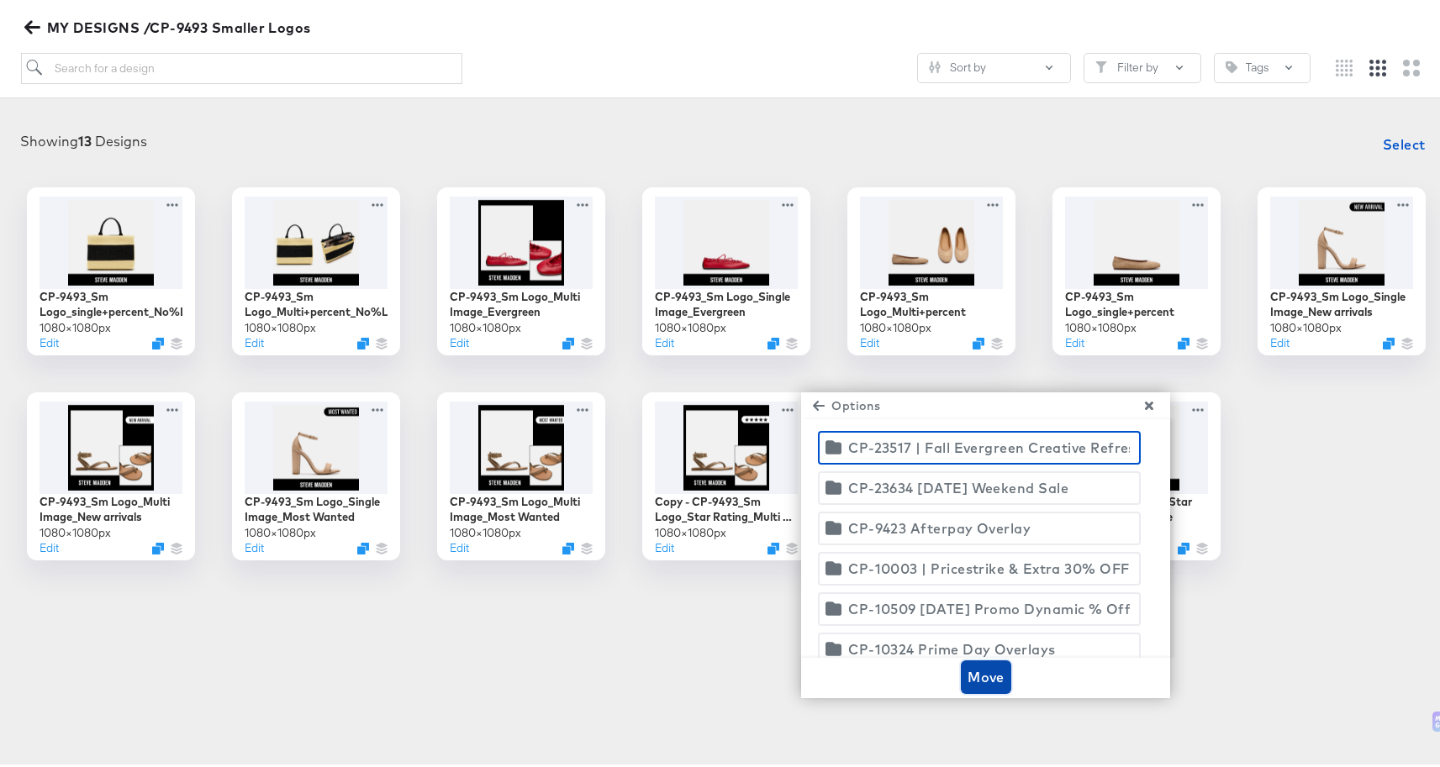
click at [980, 673] on span "Move" at bounding box center [985, 674] width 37 height 24
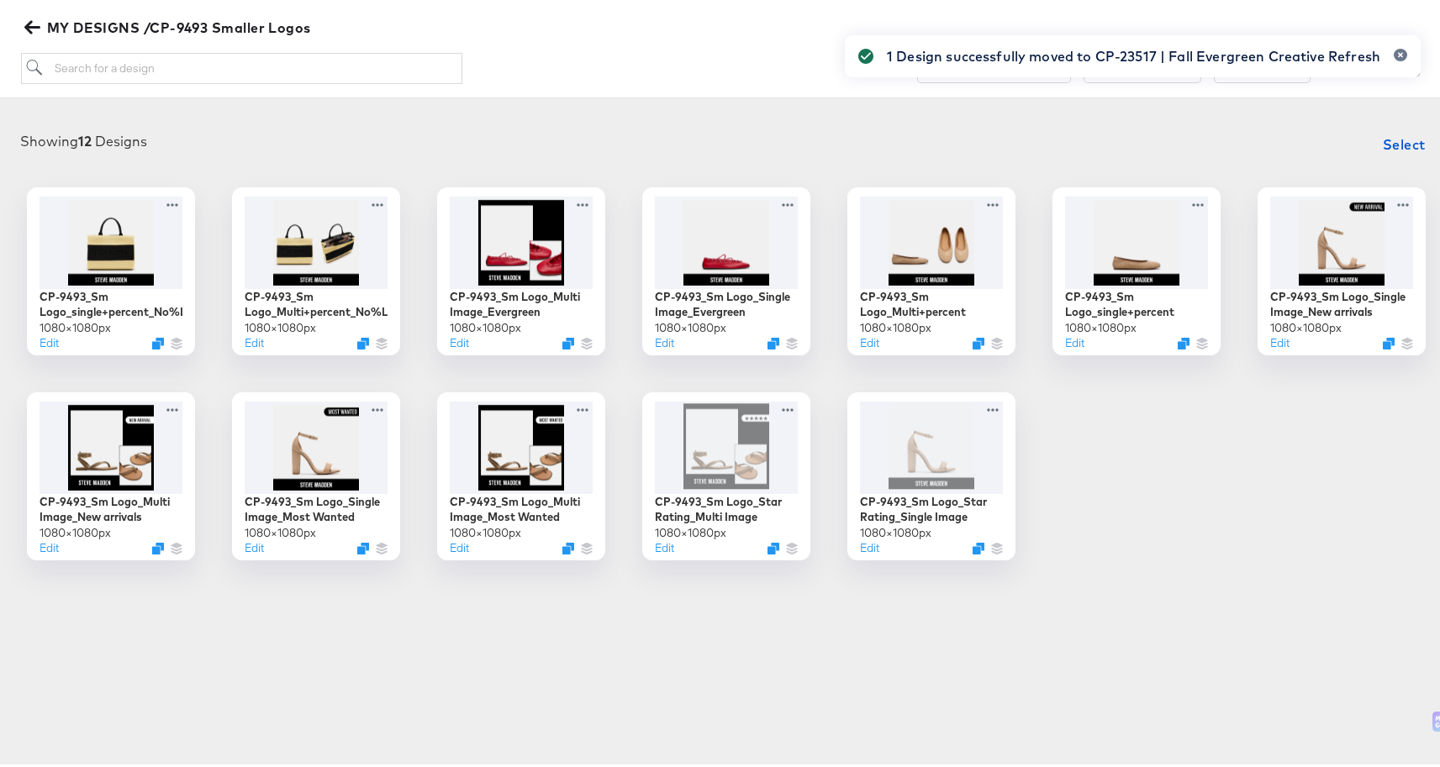
click at [34, 29] on icon "button" at bounding box center [32, 24] width 16 height 16
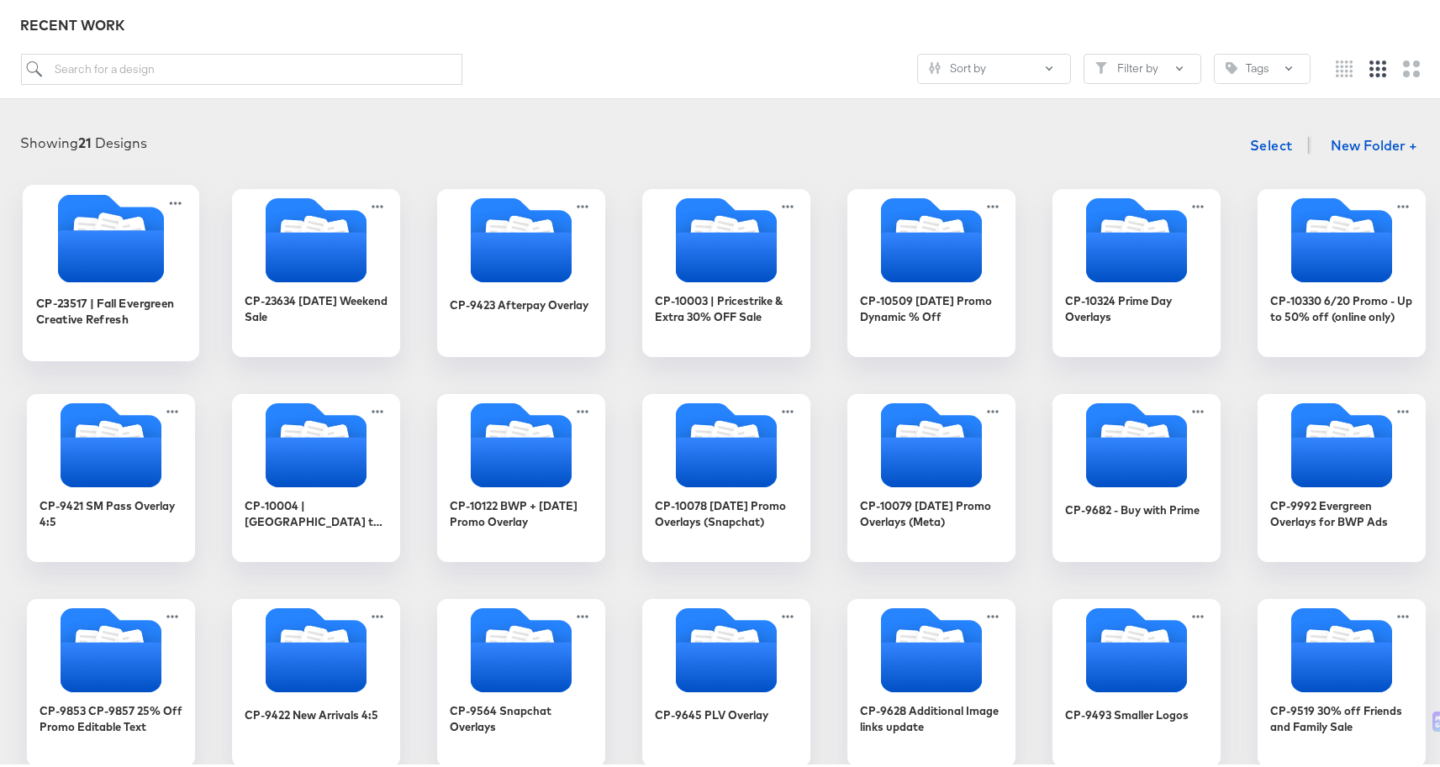
click at [118, 219] on icon "Folder" at bounding box center [132, 230] width 29 height 34
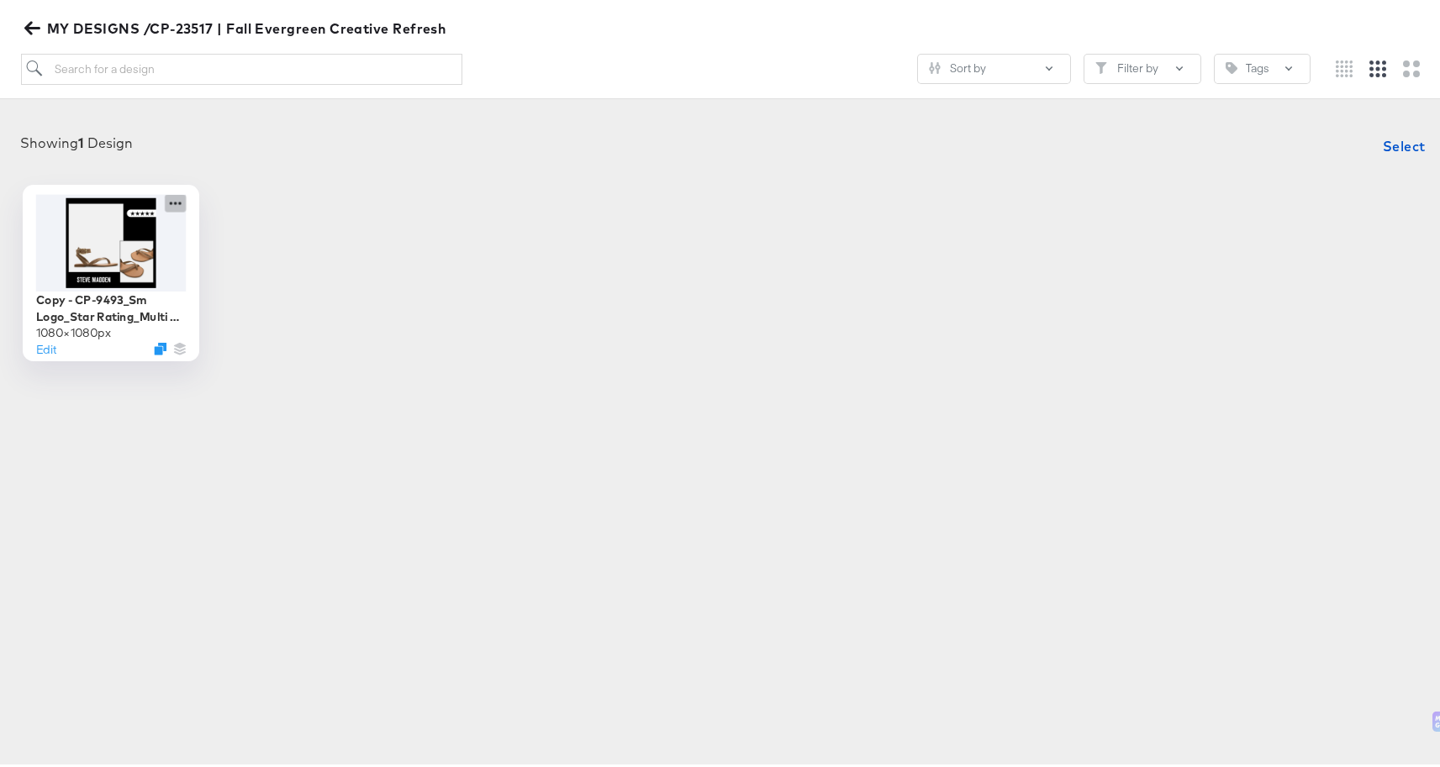
click at [171, 199] on icon at bounding box center [175, 200] width 21 height 18
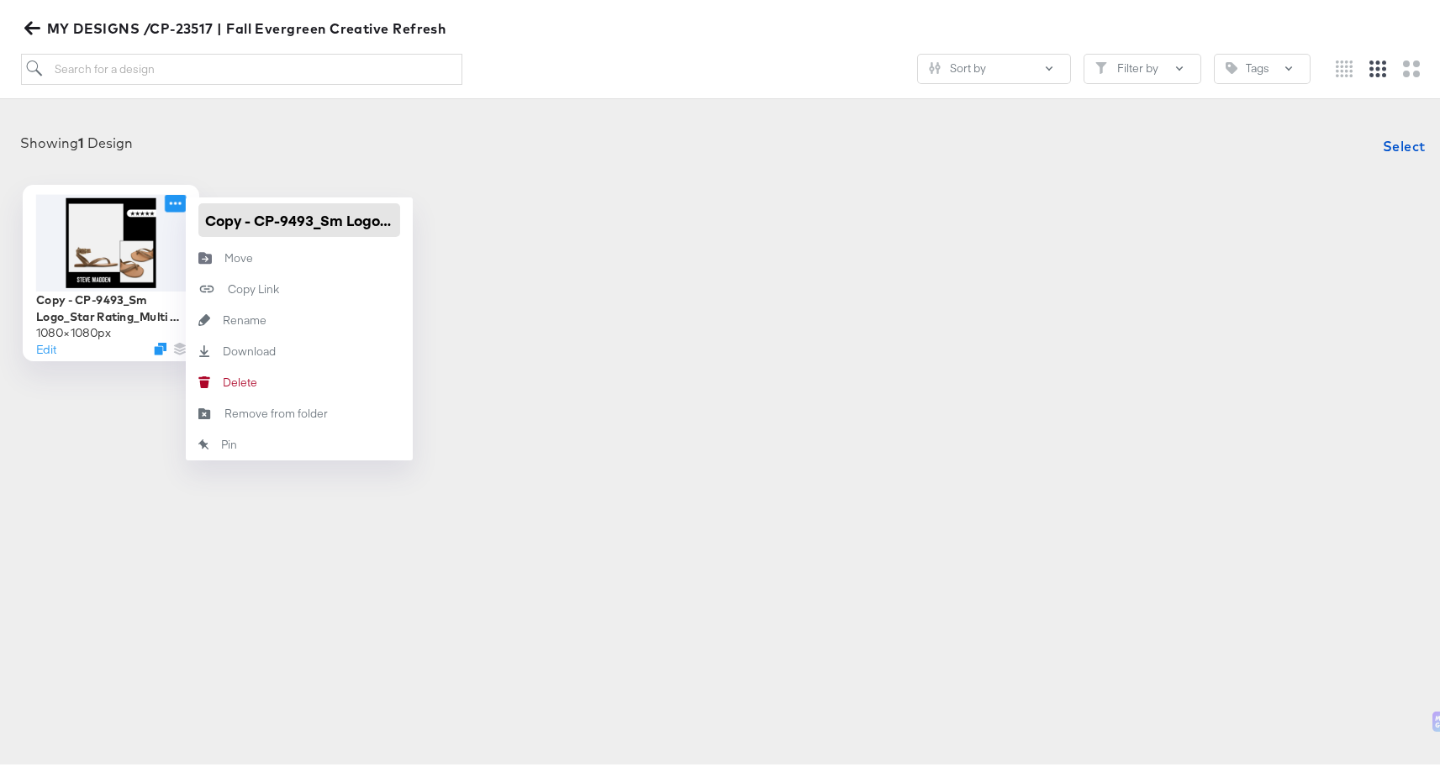
drag, startPoint x: 319, startPoint y: 215, endPoint x: 157, endPoint y: 212, distance: 161.4
click at [157, 212] on div "Copy - CP-9493_Sm Logo_Star Rating_Multi Image 1080 × 1080 px Edit Copy - CP-94…" at bounding box center [111, 270] width 168 height 168
type input "Star Rating_Multi Image"
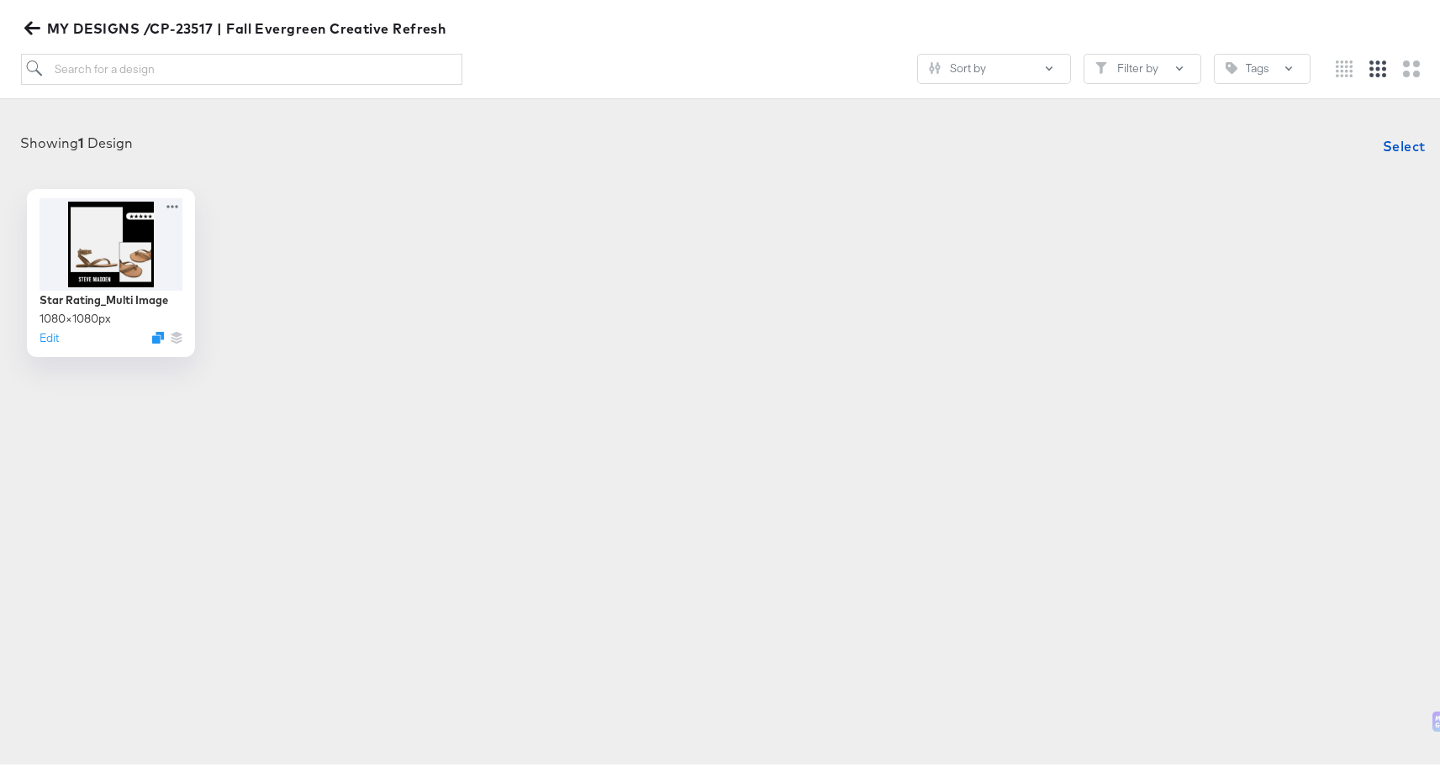
click at [565, 183] on div "Showing 1 Design Select Star Rating_Multi Image 1080 × 1080 px Edit" at bounding box center [726, 240] width 1419 height 228
click at [606, 289] on div "Star Rating_Multi Image 1080 × 1080 px Edit" at bounding box center [726, 270] width 1419 height 168
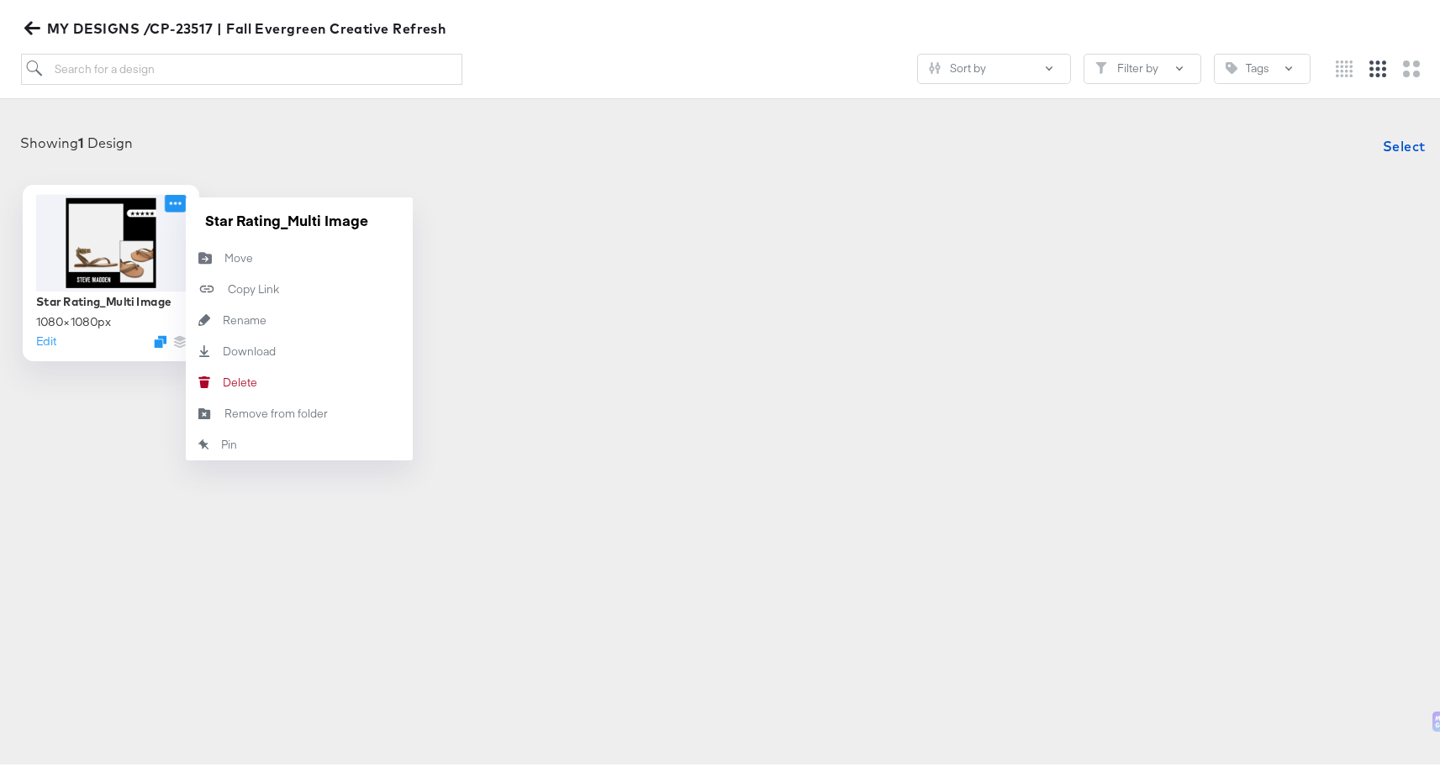
click at [178, 192] on icon at bounding box center [175, 200] width 21 height 18
click at [249, 213] on input "Star Rating_Multi Image" at bounding box center [299, 217] width 202 height 34
drag, startPoint x: 202, startPoint y: 210, endPoint x: 420, endPoint y: 211, distance: 218.5
click at [420, 211] on div "Star Rating_Multi Image 1080 × 1080 px Edit Star Rating_Multi Image Move Move C…" at bounding box center [726, 270] width 1419 height 168
paste input "Multi-image Star Rating"
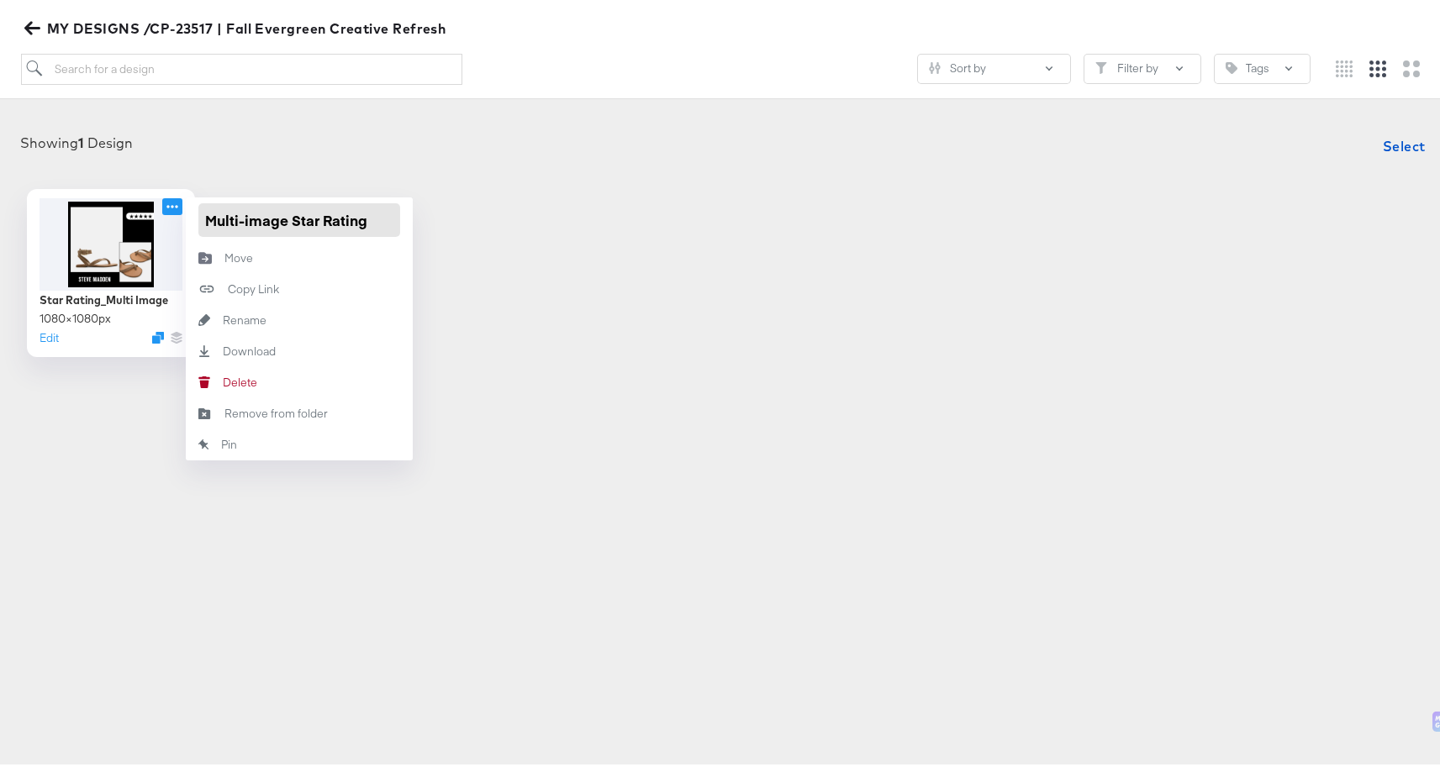
click at [286, 215] on input "Multi-image Star Rating" at bounding box center [299, 217] width 202 height 34
type input "Multi-image - Star Rating"
click at [598, 308] on div "Multi-image - Star Rating - 1080 × 1080 px Edit Multi-image - Star Rating Move …" at bounding box center [726, 270] width 1419 height 168
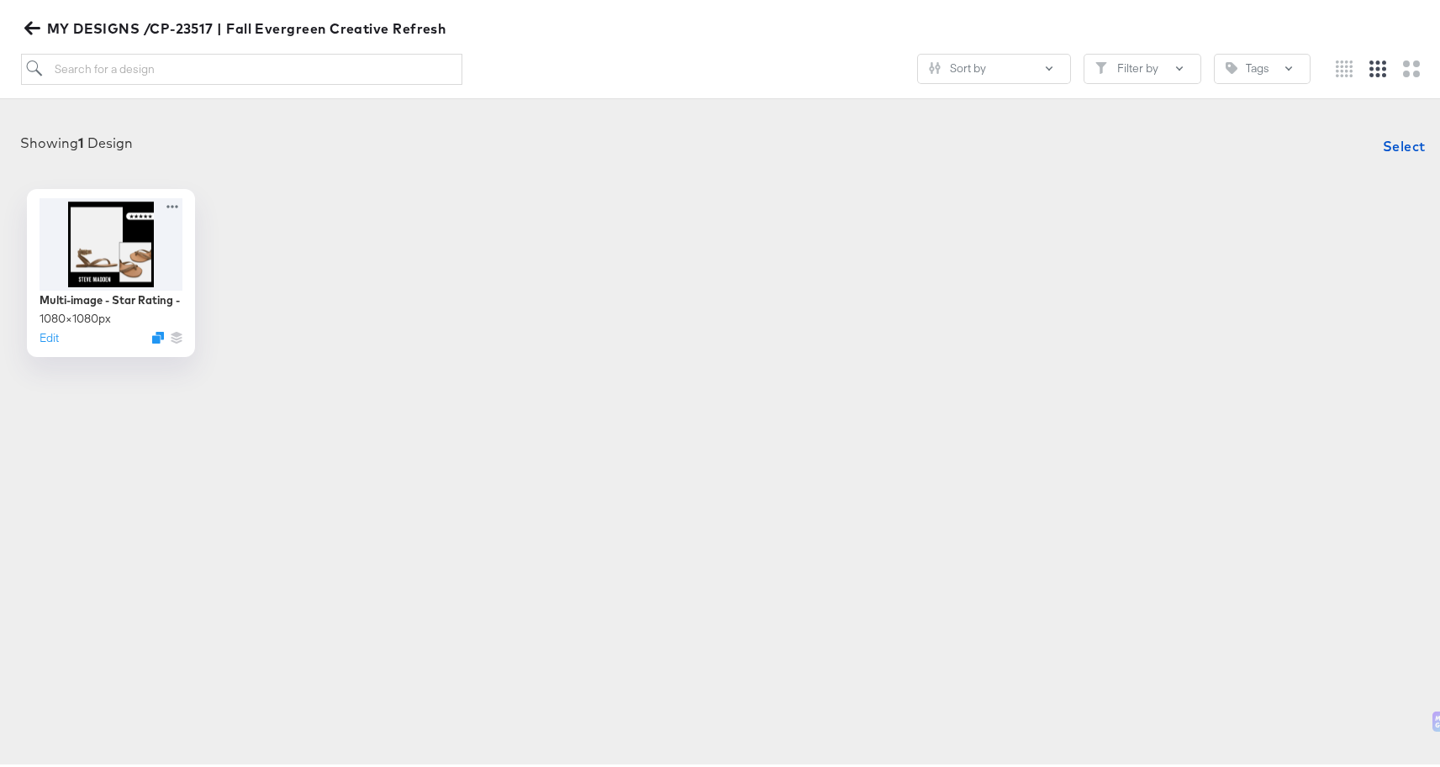
click at [640, 417] on article "Great Work! Explore your Recent Designs MY DESIGNS /CP-23517 | Fall Evergreen C…" at bounding box center [726, 167] width 1452 height 534
click at [1002, 318] on div "Multi-image - Star Rating 1080 × 1080 px Edit" at bounding box center [726, 270] width 1419 height 168
click at [39, 18] on icon "button" at bounding box center [32, 25] width 16 height 16
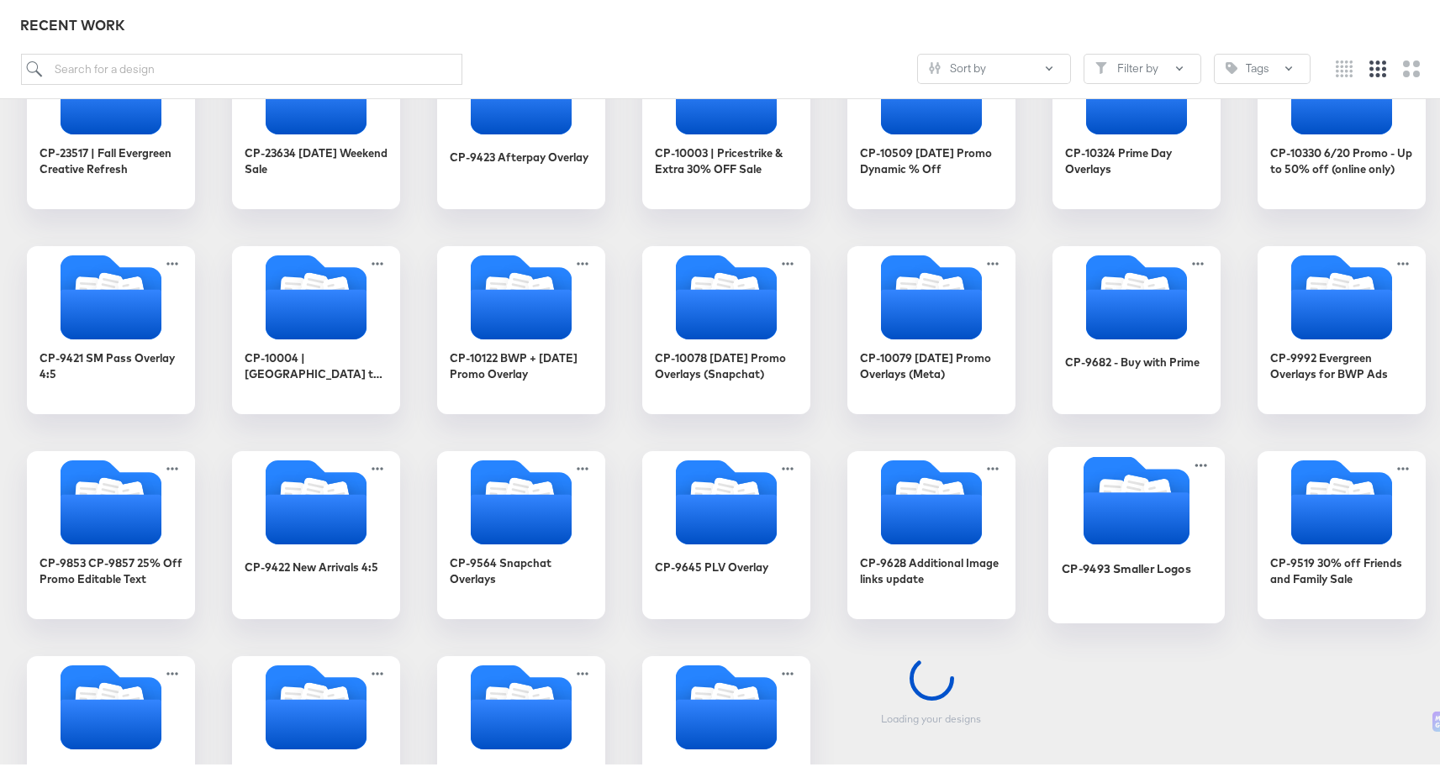
click at [1101, 518] on icon "Folder" at bounding box center [1136, 515] width 106 height 52
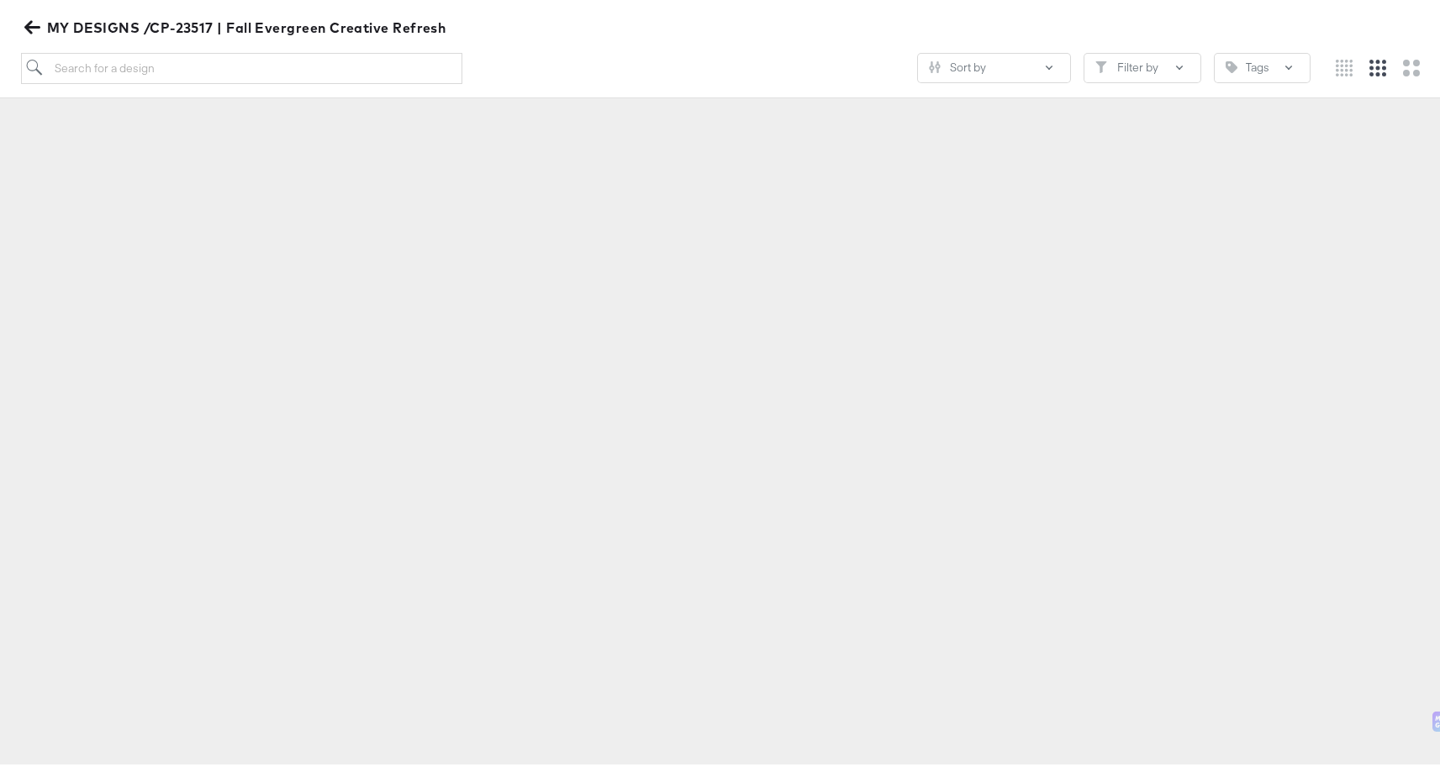
scroll to position [186, 0]
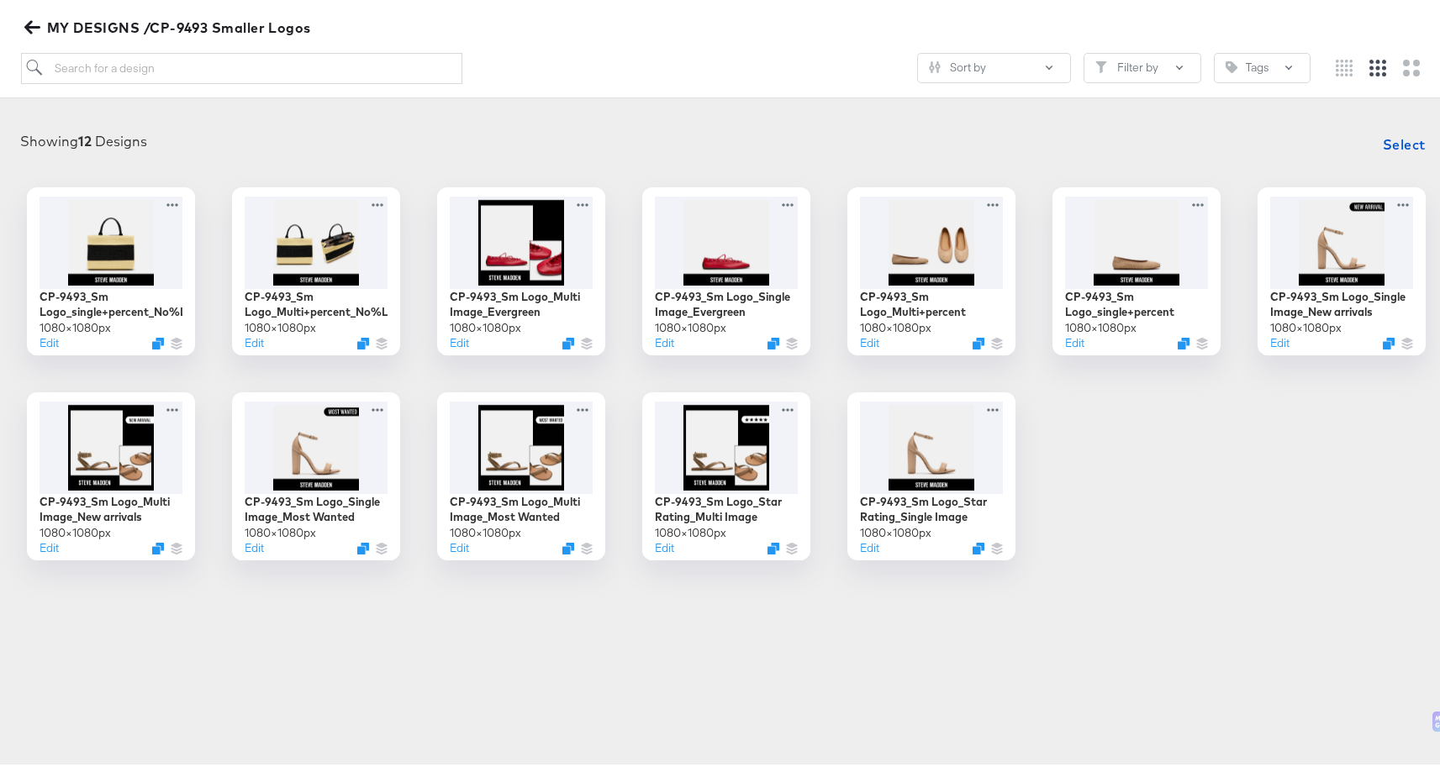
click at [29, 18] on icon "button" at bounding box center [32, 24] width 16 height 13
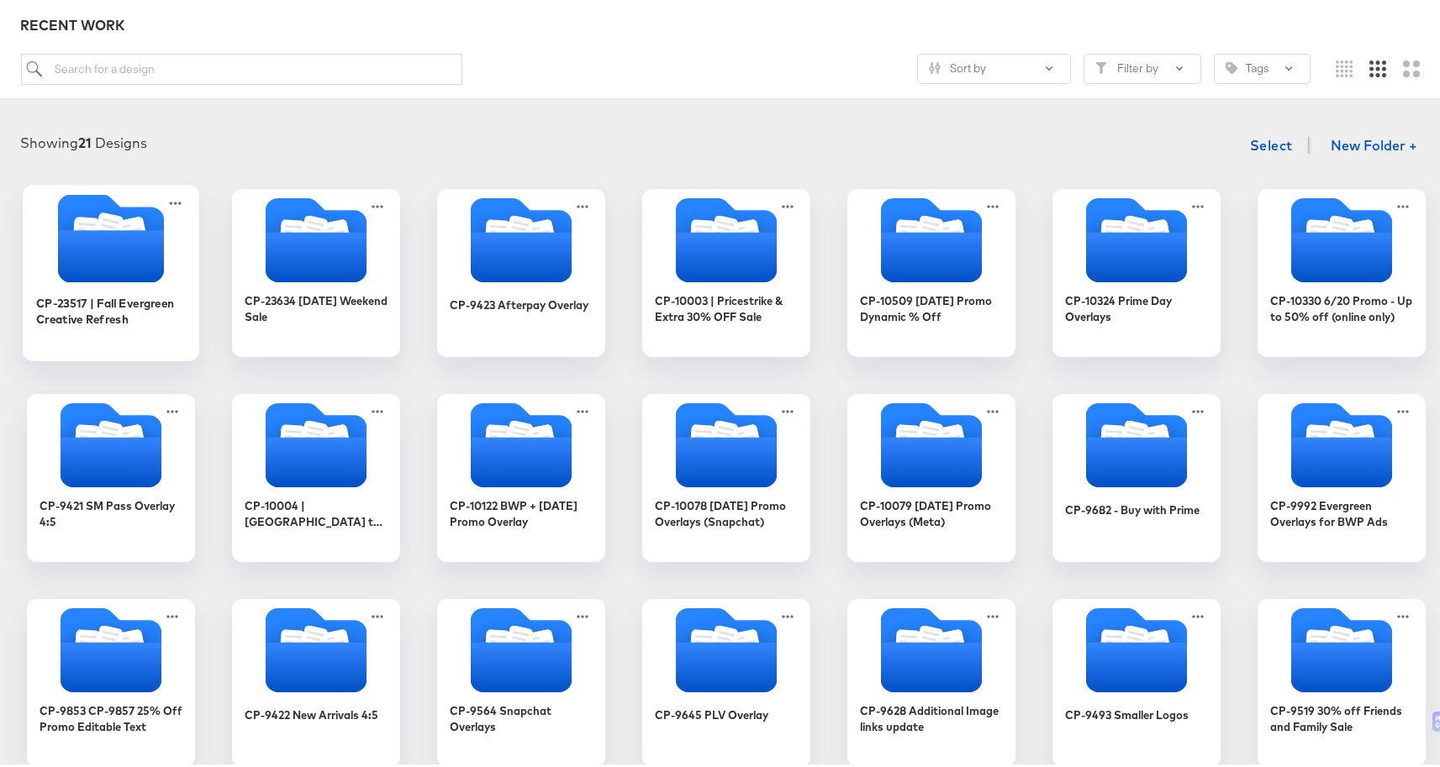
click at [117, 254] on icon "Folder" at bounding box center [111, 253] width 106 height 52
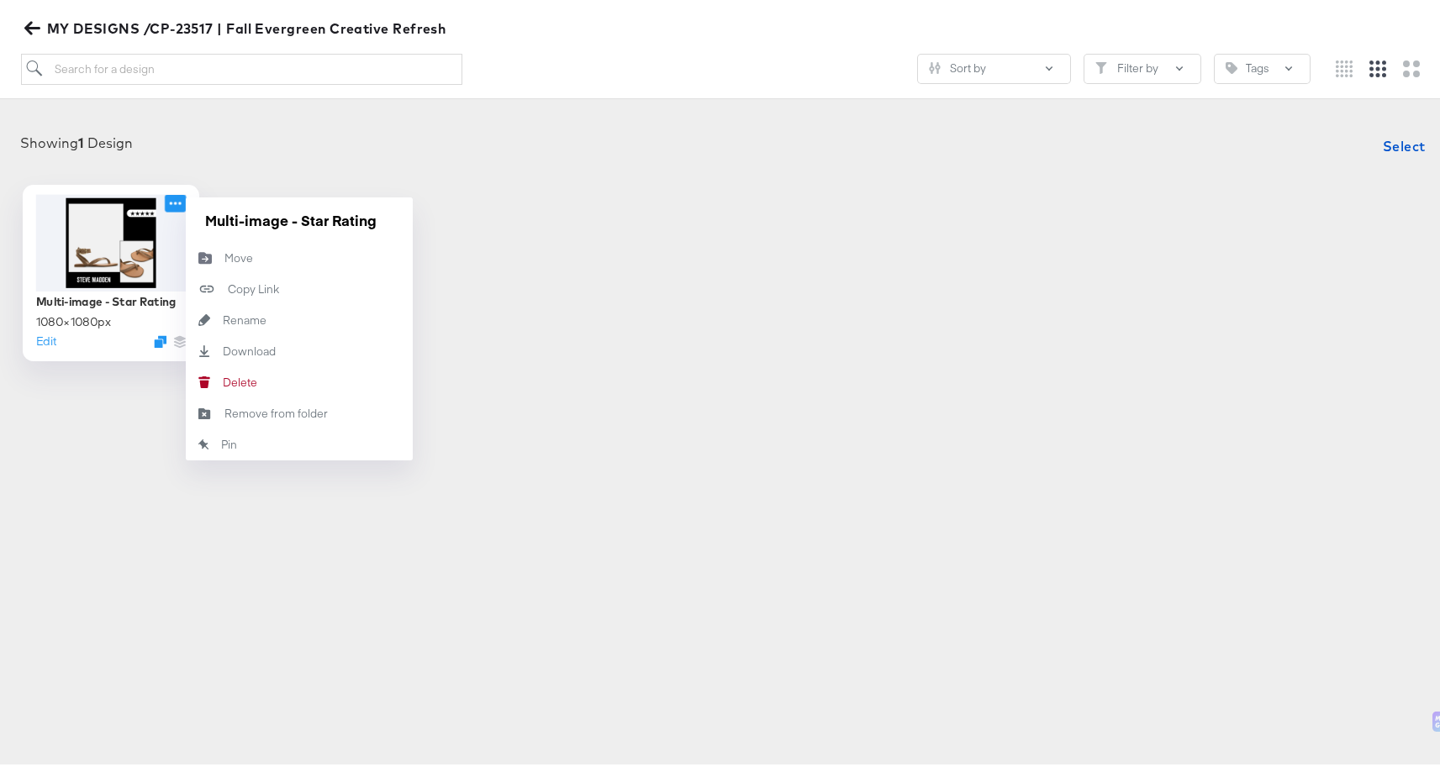
click at [171, 191] on icon at bounding box center [175, 200] width 21 height 18
drag, startPoint x: 220, startPoint y: 223, endPoint x: 201, endPoint y: 222, distance: 19.3
click at [218, 223] on input "Multi-image - Star Rating" at bounding box center [299, 217] width 202 height 34
click at [199, 221] on input "Multi-image - Star Rating" at bounding box center [299, 217] width 202 height 34
paste input "CP-23517"
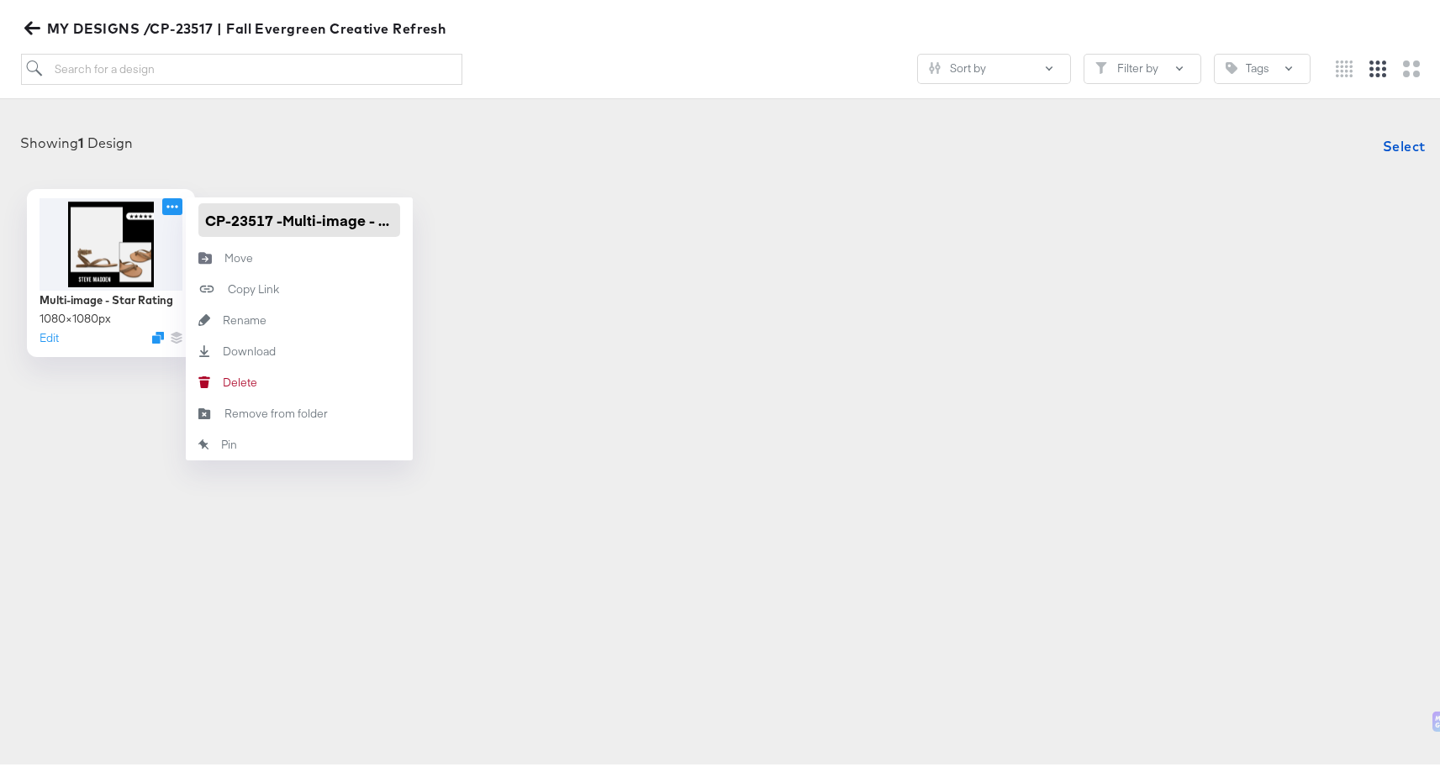
type input "CP-23517 - Multi-image - Star Rating"
click at [574, 281] on div "CP-23517Multi-image - Star Rating 1080 × 1080 px Edit CP-23517 - Multi-image - …" at bounding box center [726, 270] width 1419 height 168
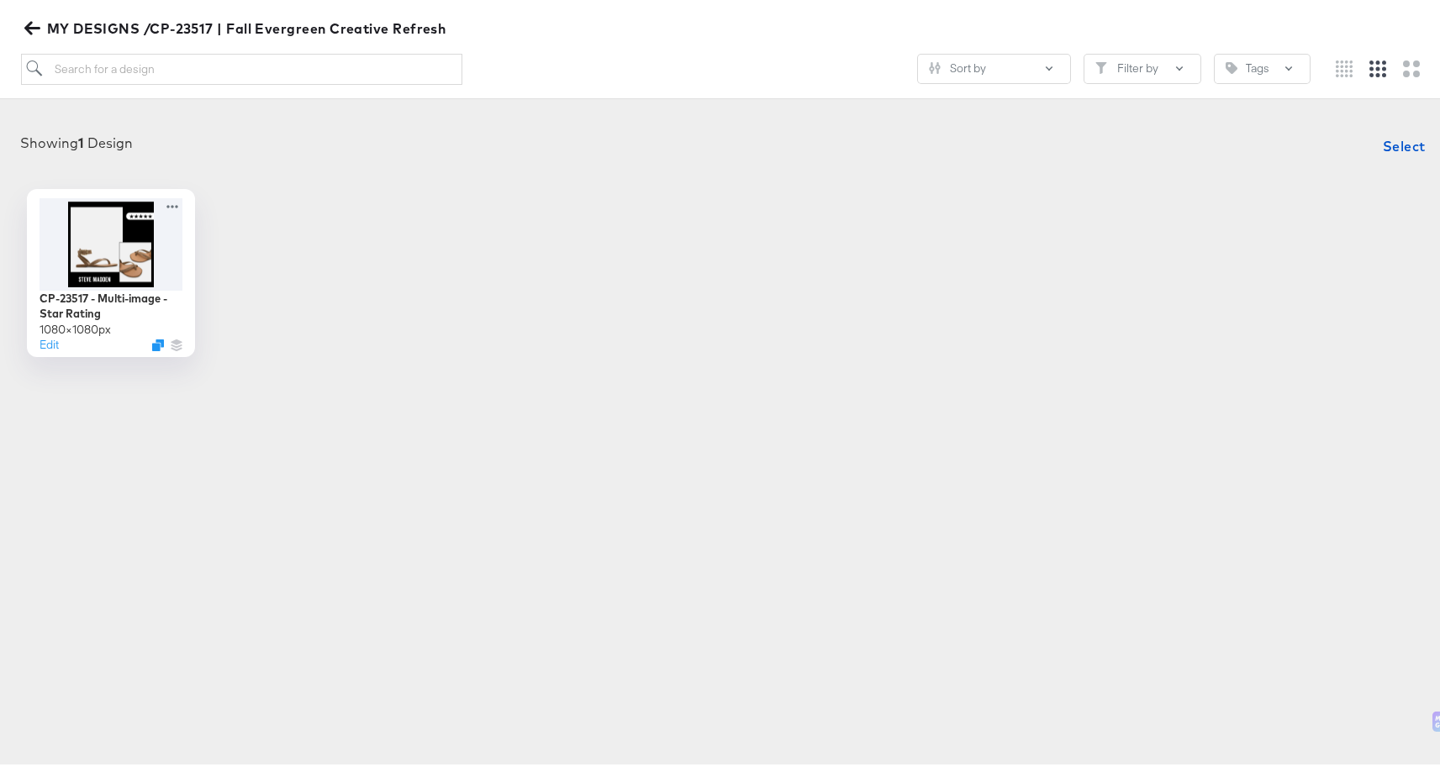
click at [1062, 637] on body "Products Products Product Catalogs Enhance Your Product Catalog, Map Them to Pu…" at bounding box center [726, 391] width 1452 height 1151
